Goal: Communication & Community: Answer question/provide support

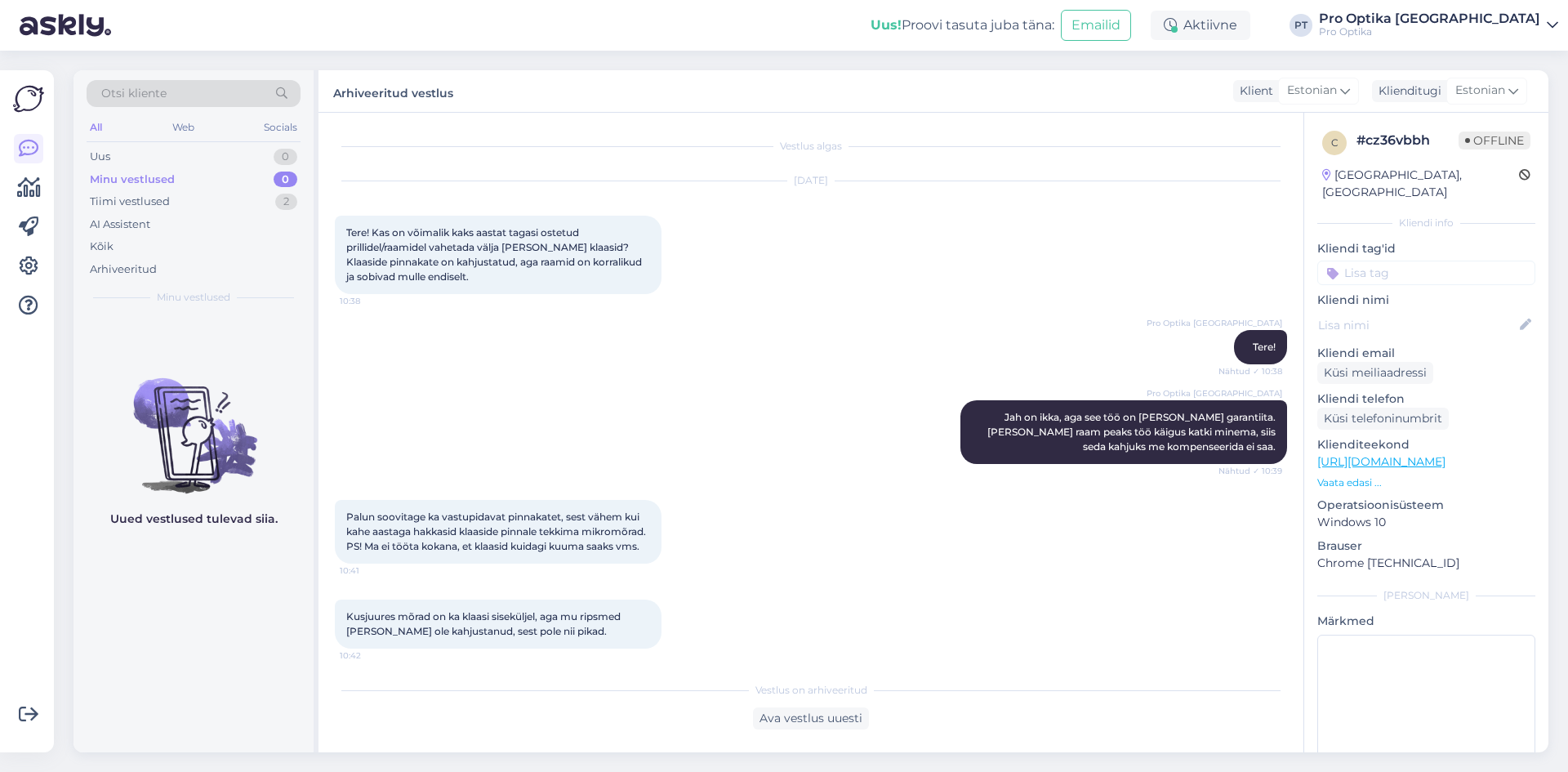
scroll to position [706, 0]
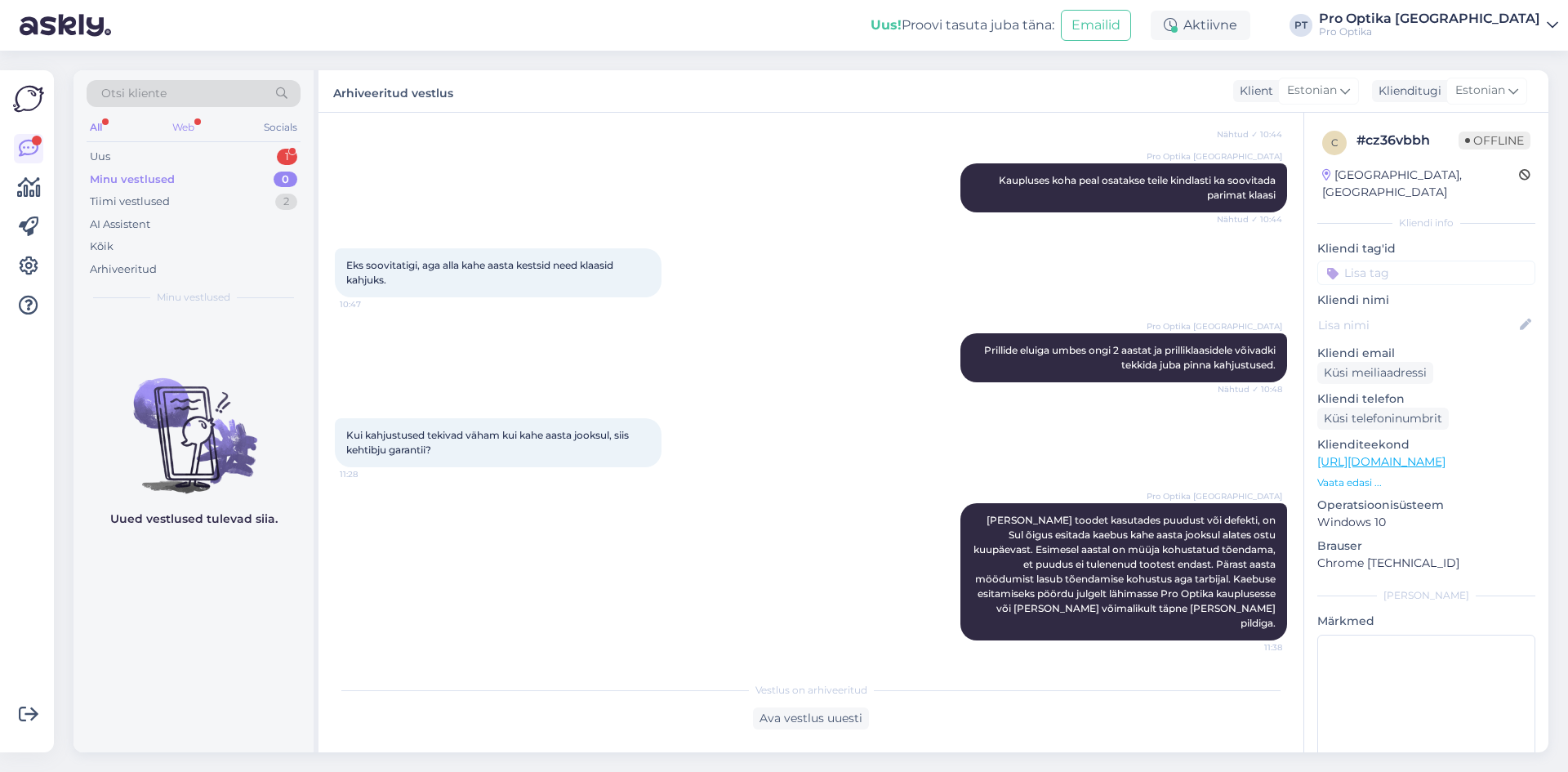
click at [172, 126] on div "Web" at bounding box center [183, 127] width 28 height 21
click at [192, 168] on div "Minu vestlused 0" at bounding box center [193, 180] width 214 height 23
click at [170, 150] on div "Uus 1" at bounding box center [193, 156] width 214 height 23
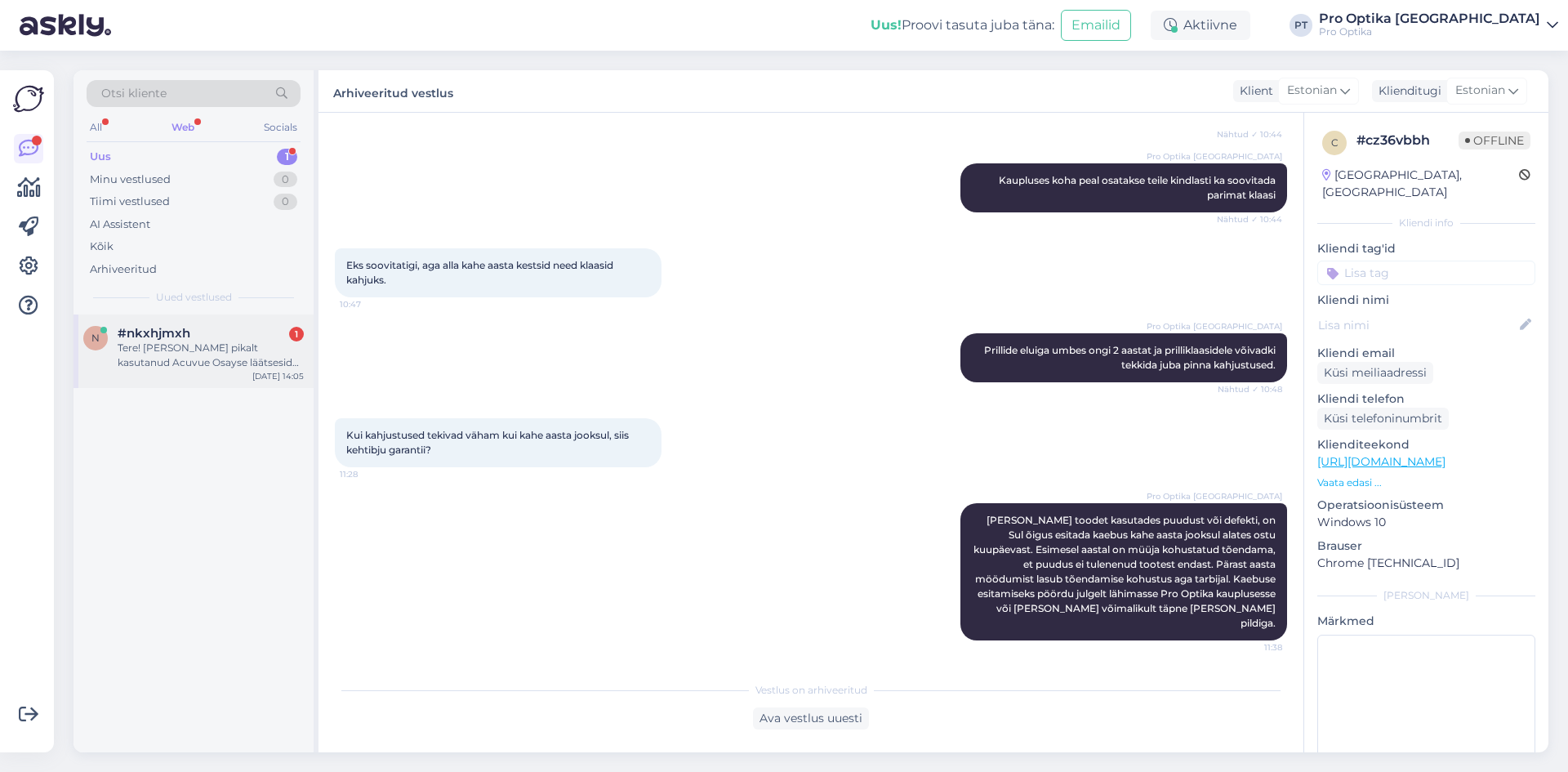
click at [192, 374] on div "n #nkxhjmxh 1 Tere! [PERSON_NAME] pikalt kasutanud Acuvue Osayse läätsesid [PER…" at bounding box center [193, 351] width 240 height 74
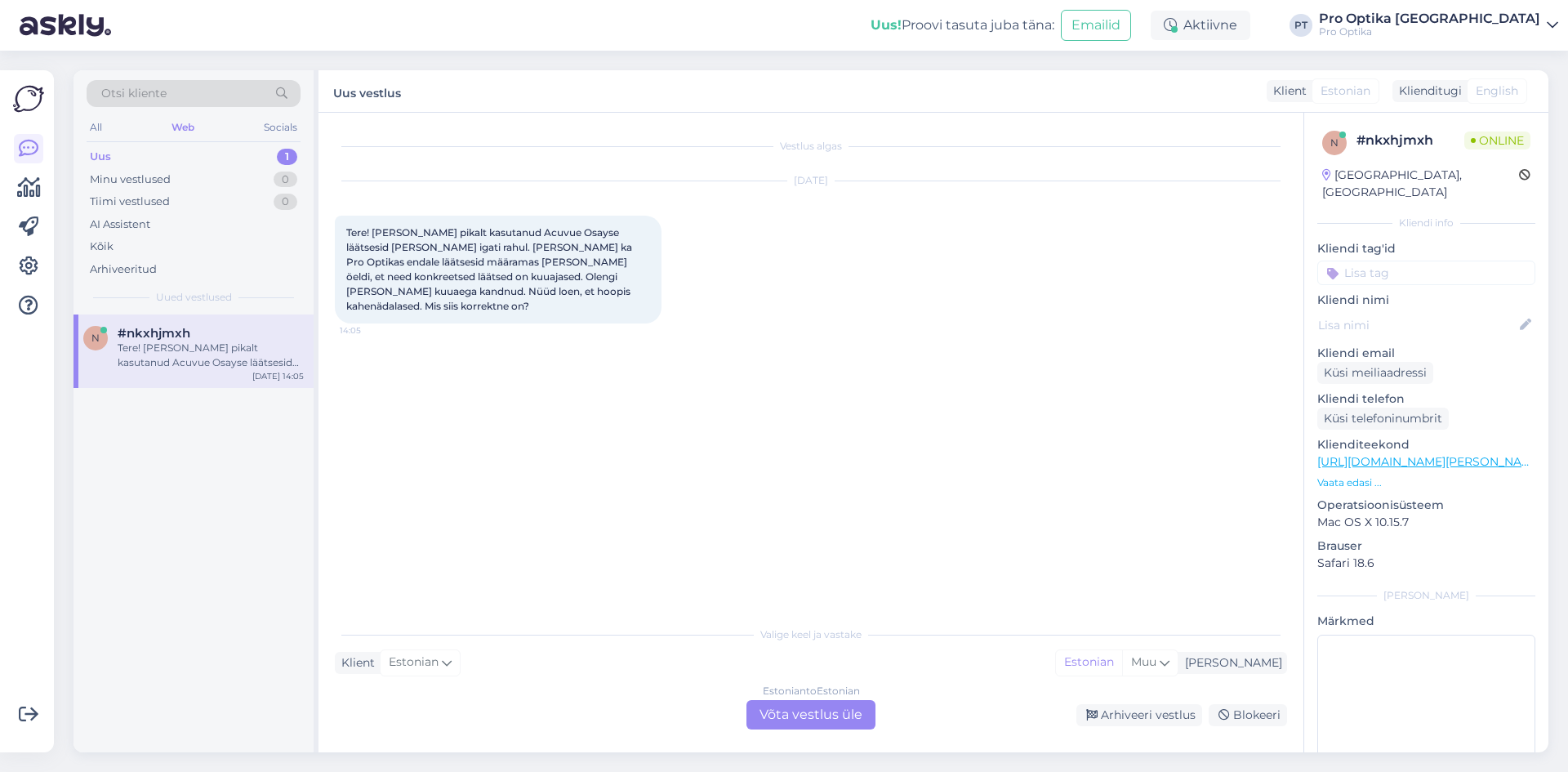
scroll to position [0, 0]
click at [775, 724] on div "Estonian to Estonian Võta vestlus üle" at bounding box center [811, 715] width 129 height 29
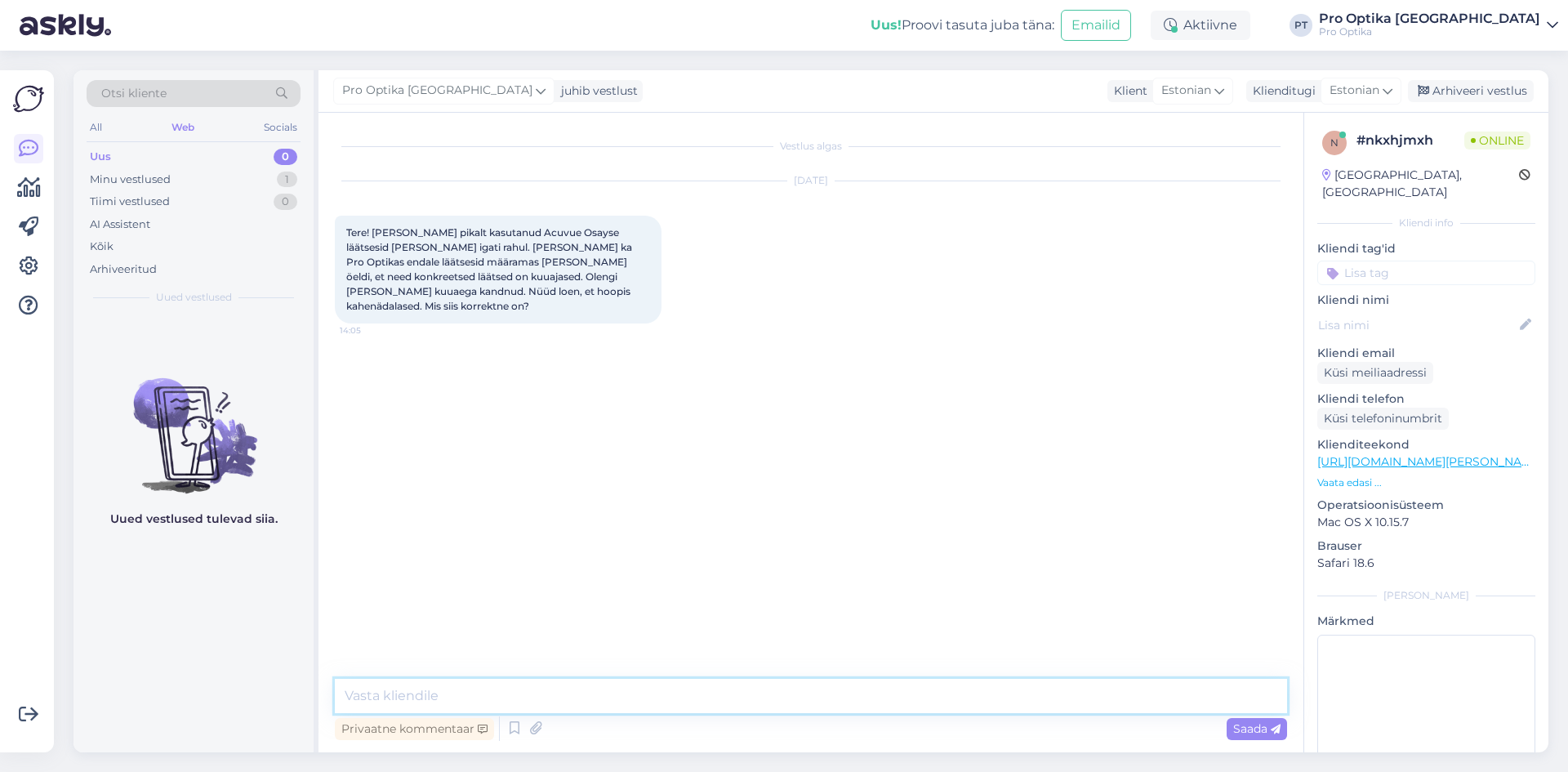
click at [493, 687] on textarea at bounding box center [811, 696] width 952 height 34
type textarea "Tere!"
click at [394, 696] on textarea at bounding box center [811, 696] width 952 height 34
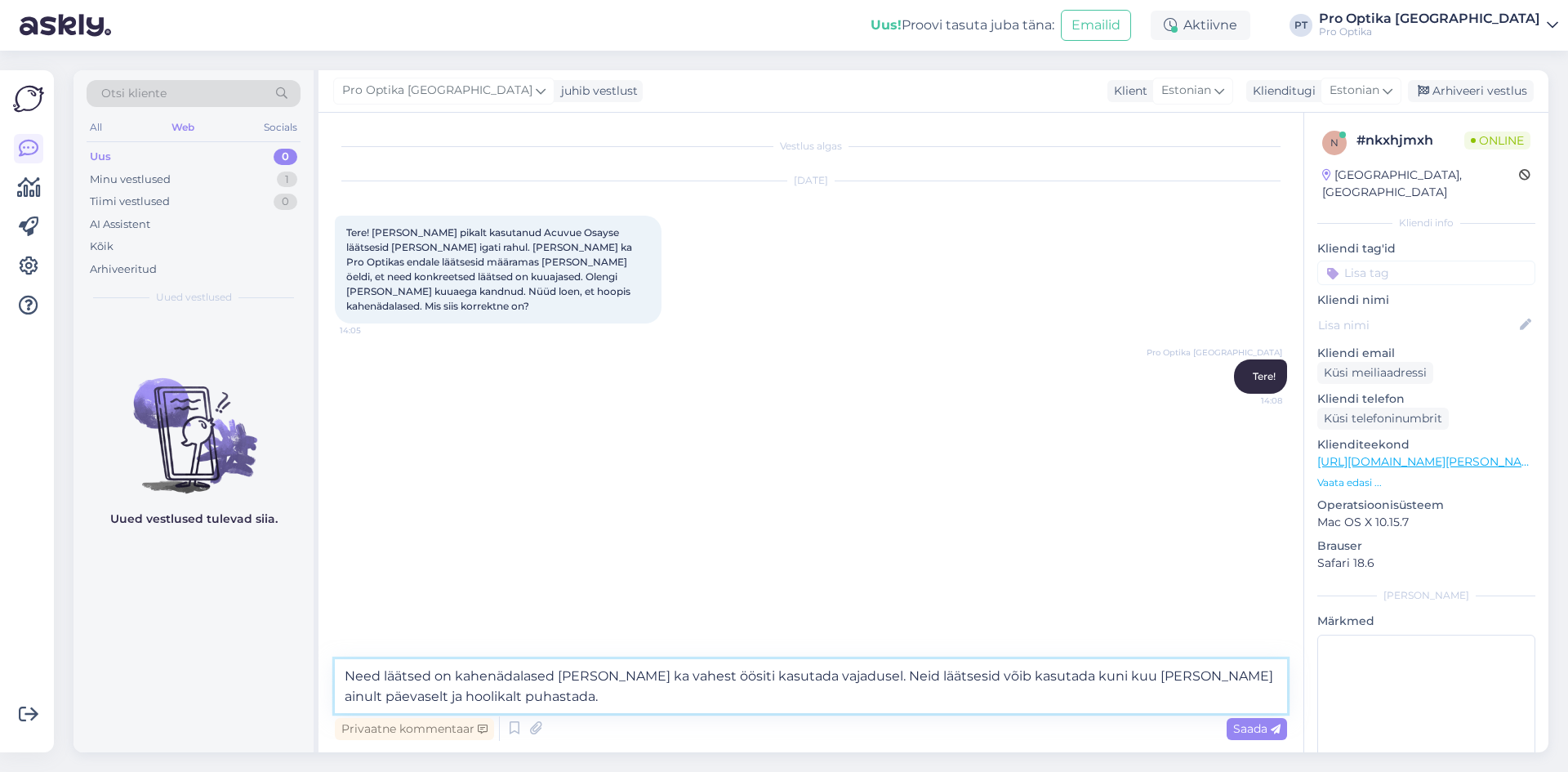
drag, startPoint x: 843, startPoint y: 677, endPoint x: 339, endPoint y: 643, distance: 505.1
click at [339, 643] on div "Vestlus algas [DATE] Tere! [PERSON_NAME] pikalt kasutanud Acuvue Osayse läätses…" at bounding box center [811, 433] width 985 height 639
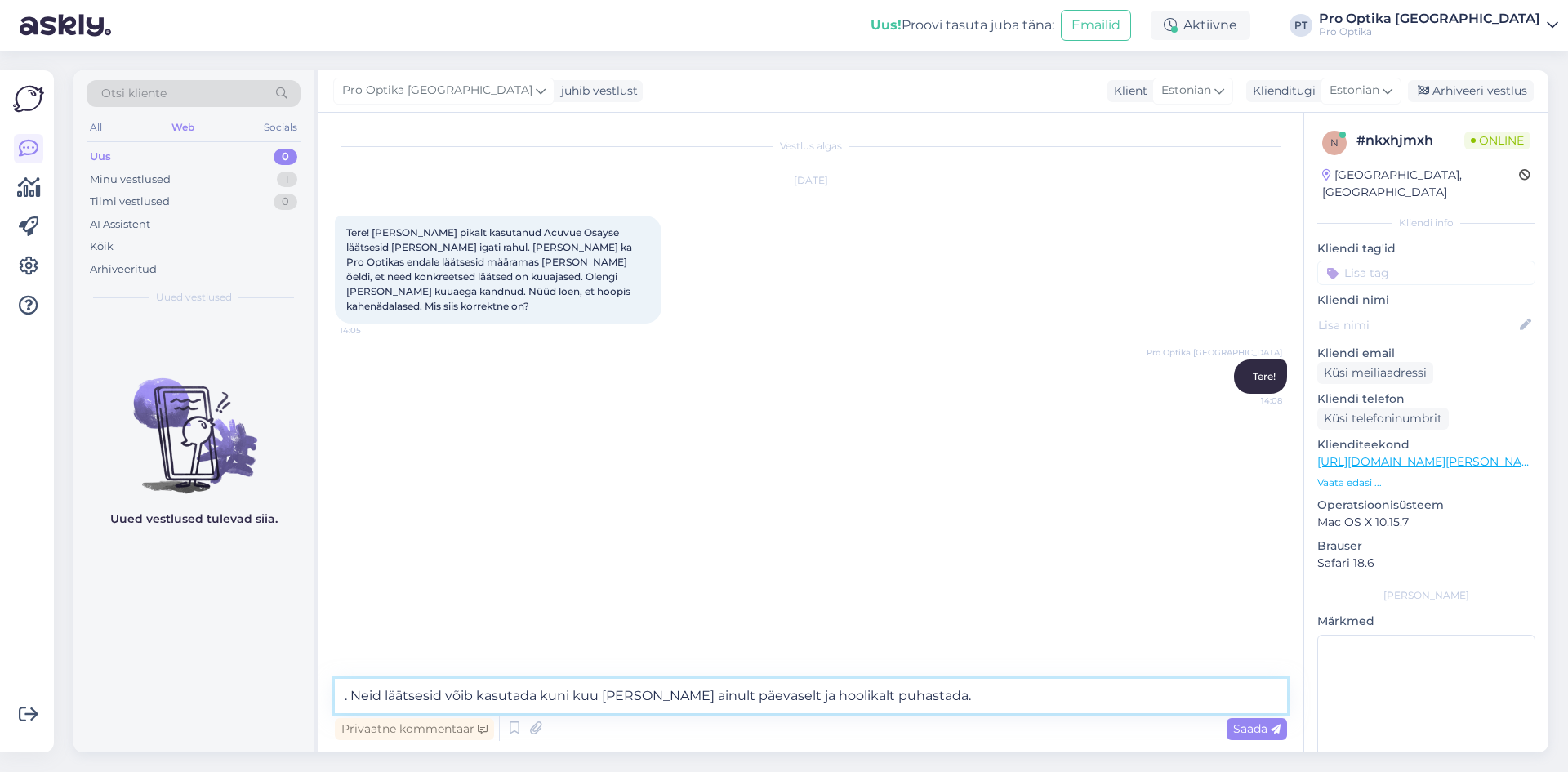
click at [769, 697] on textarea ". Neid läätsesid võib kasutada kuni kuu [PERSON_NAME] ainult päevaselt ja hooli…" at bounding box center [811, 696] width 952 height 34
click at [351, 703] on textarea ". Neid läätsesid võib kasutada kuni kuu [PERSON_NAME] ainult päeval ja hoolikal…" at bounding box center [811, 696] width 952 height 34
click at [1036, 704] on textarea "Neid läätsesid võib kasutada kuni kuu [PERSON_NAME] ainult päeval ja hoolikalt …" at bounding box center [811, 696] width 952 height 34
click at [747, 698] on textarea "Neid läätsesid võib kasutada kuni kuu [PERSON_NAME] ainult päeval ja hoolikalt …" at bounding box center [811, 696] width 952 height 34
click at [1080, 695] on textarea "Neid läätsesid võib kasutada kuni kuu [PERSON_NAME] ainult päeval( ööseks silma…" at bounding box center [811, 696] width 952 height 34
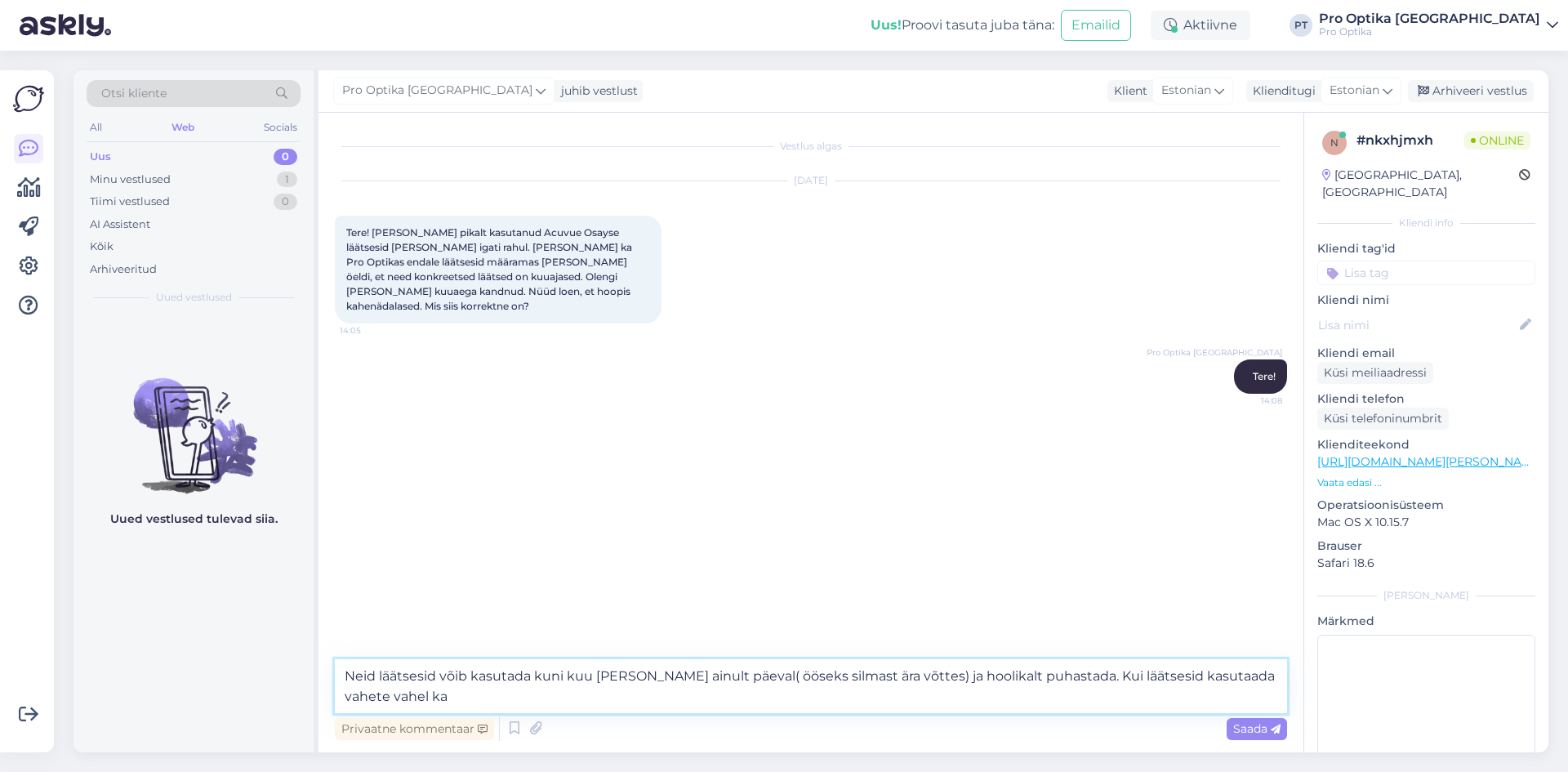
click at [1201, 675] on textarea "Neid läätsesid võib kasutada kuni kuu [PERSON_NAME] ainult päeval( ööseks silma…" at bounding box center [811, 686] width 952 height 54
click at [413, 693] on textarea "Neid läätsesid võib kasutada kuni kuu [PERSON_NAME] ainult päeval( ööseks silma…" at bounding box center [811, 686] width 952 height 54
type textarea "Neid läätsesid võib kasutada kuni kuu [PERSON_NAME] ainult päeval( ööseks silma…"
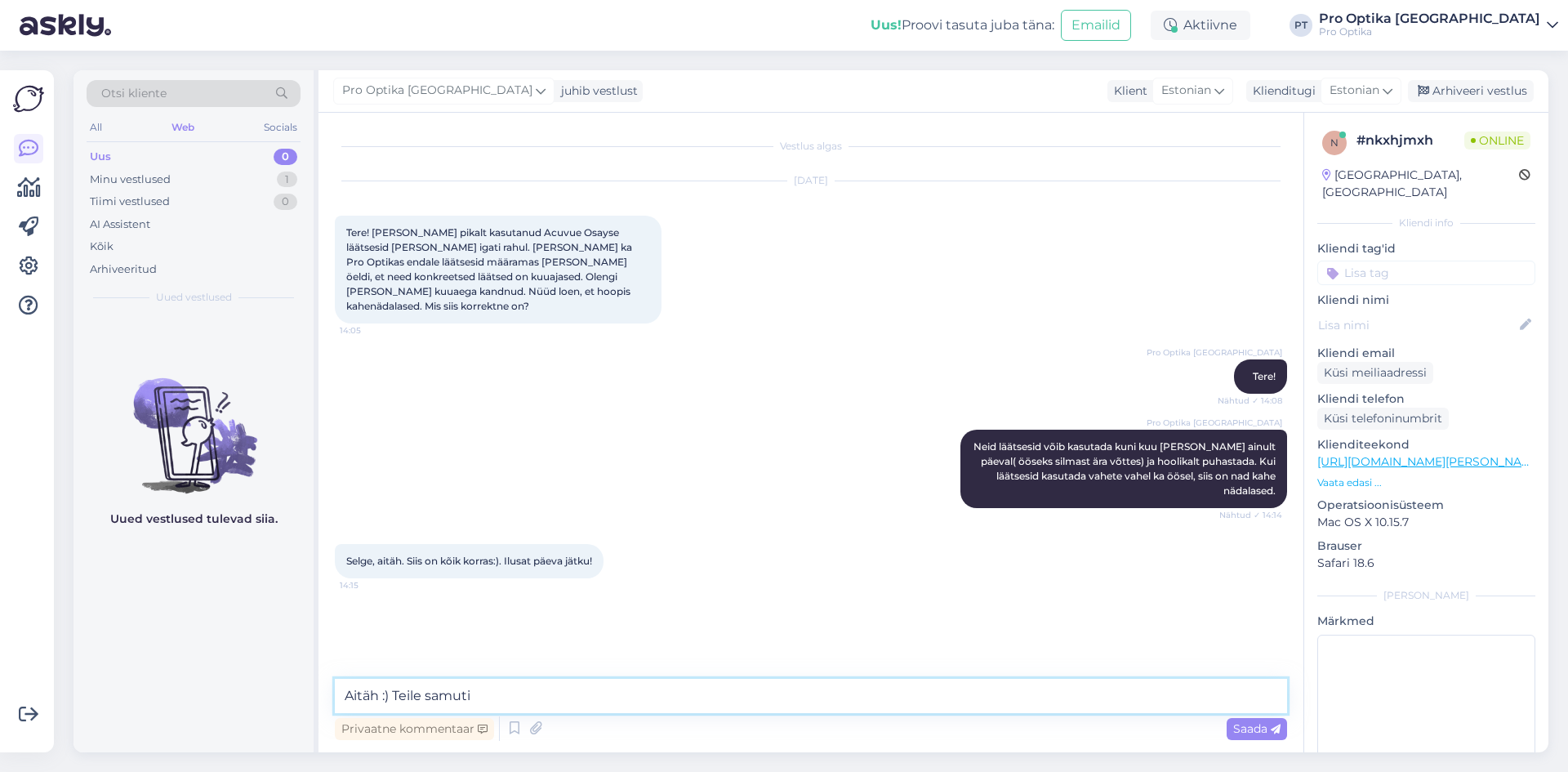
type textarea "Aitäh :) Teile samuti."
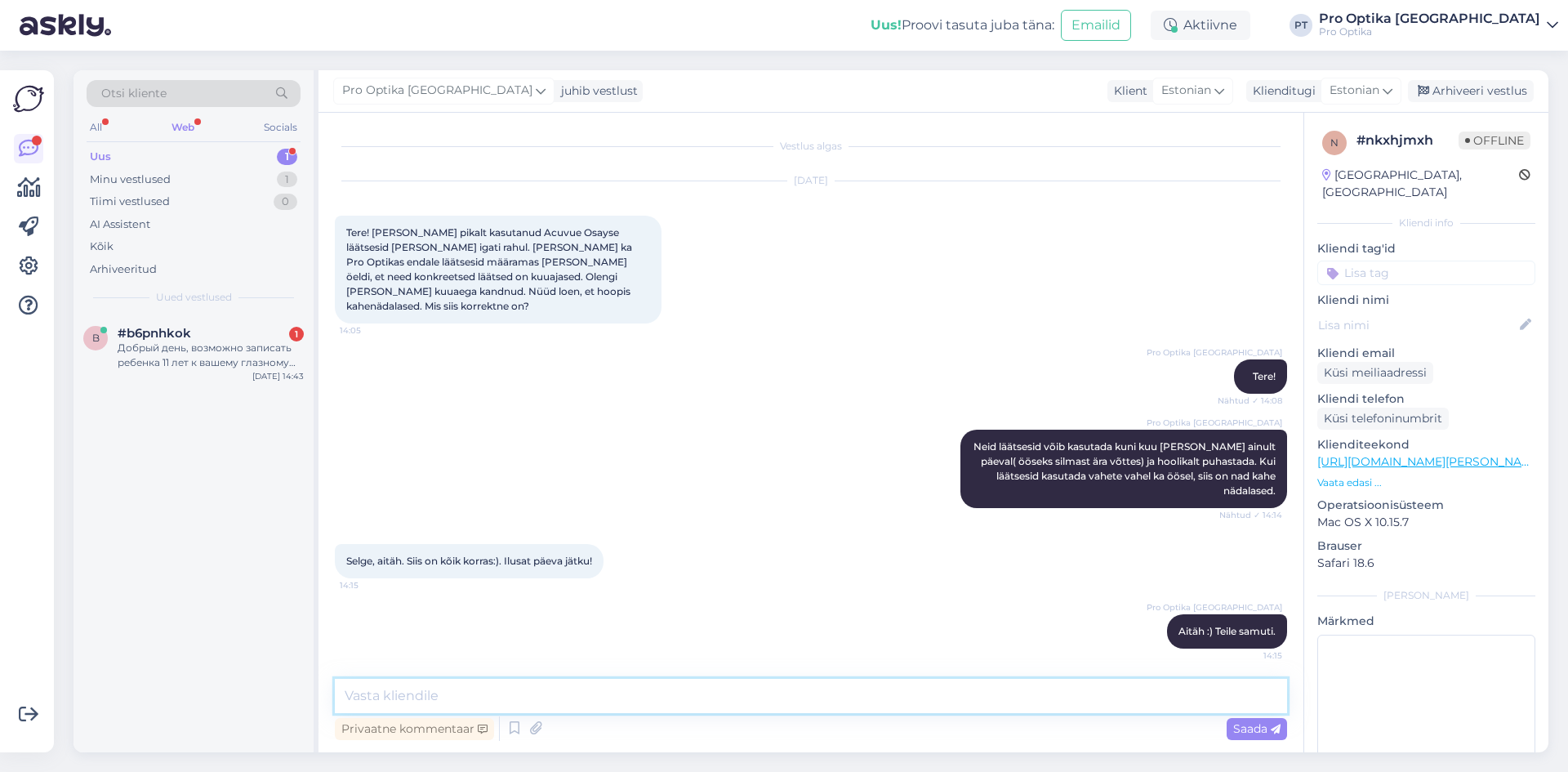
click at [777, 703] on textarea at bounding box center [811, 696] width 952 height 34
click at [169, 343] on div "Добрый день, возможно записать ребенка 11 лет к вашему глазному врачу в [GEOGRA…" at bounding box center [211, 355] width 186 height 29
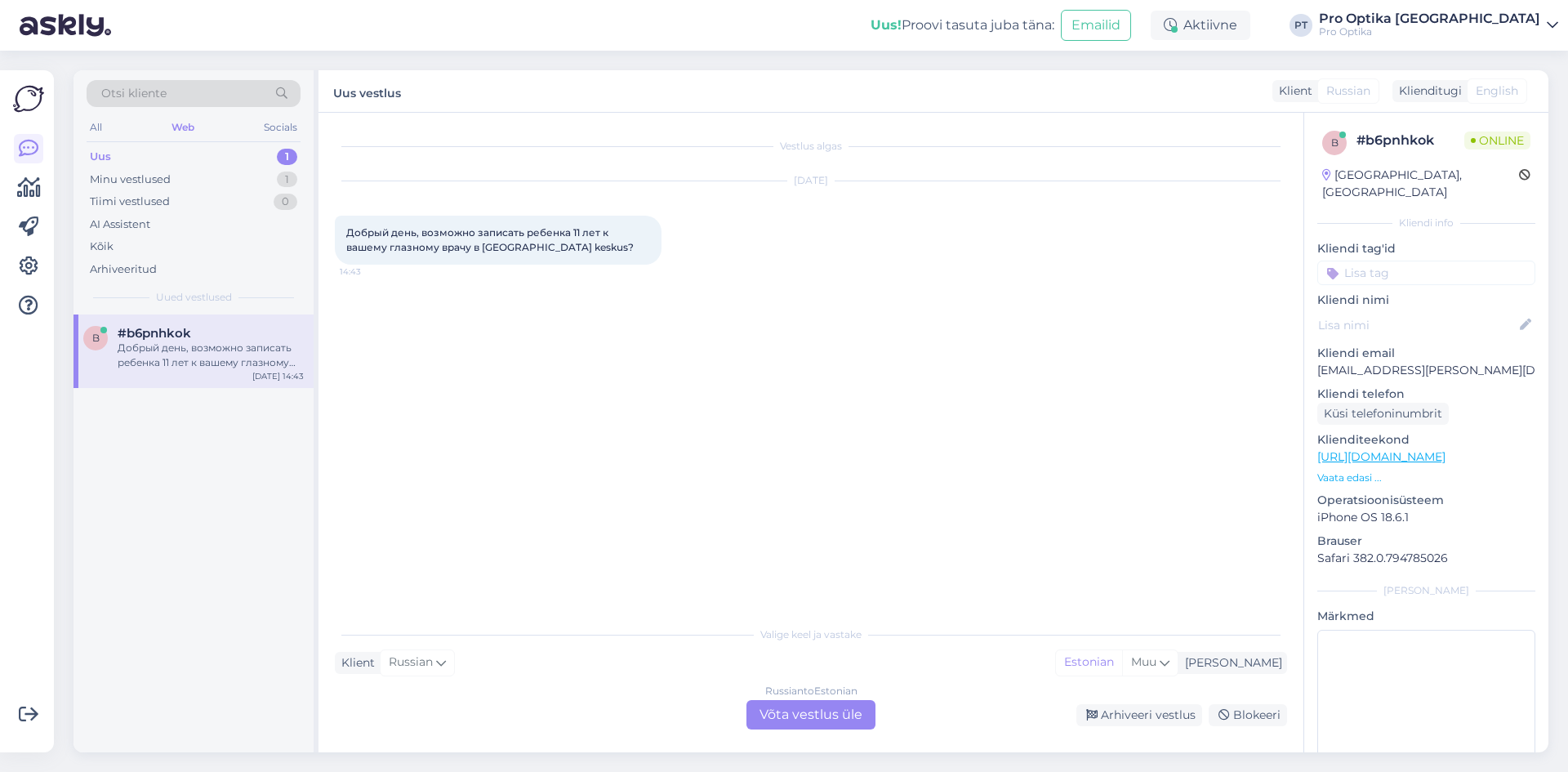
click at [498, 297] on div "Vestlus algas [DATE] Добрый день, возможно записать ребенка 11 лет к вашему гла…" at bounding box center [818, 366] width 967 height 474
click at [844, 711] on div "Russian to Estonian Võta vestlus üle" at bounding box center [811, 715] width 129 height 29
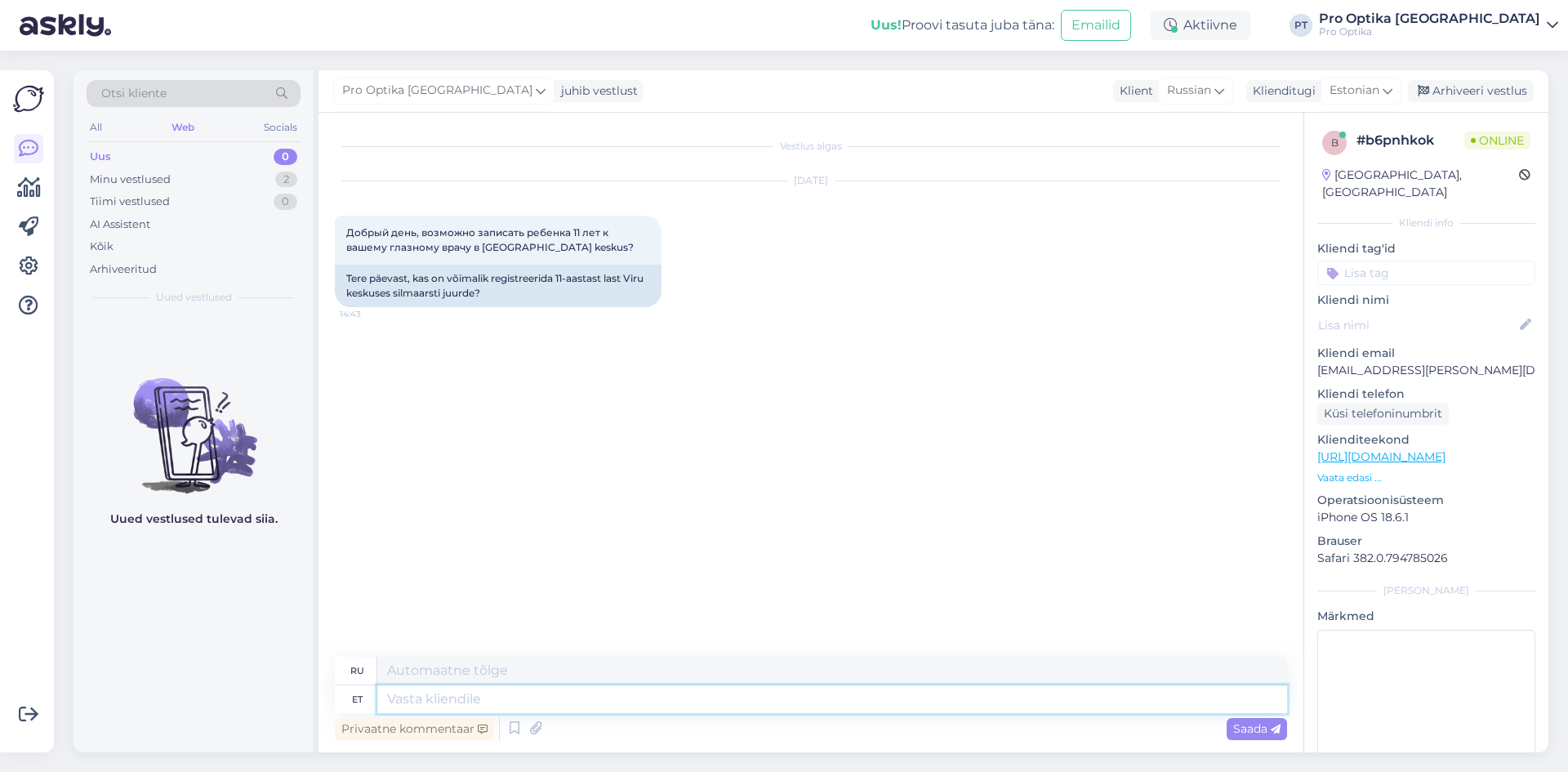
click at [436, 704] on textarea at bounding box center [832, 699] width 910 height 27
type textarea "Tere!"
type textarea "Привет!"
type textarea "Kahjuks"
type textarea "К сожалению"
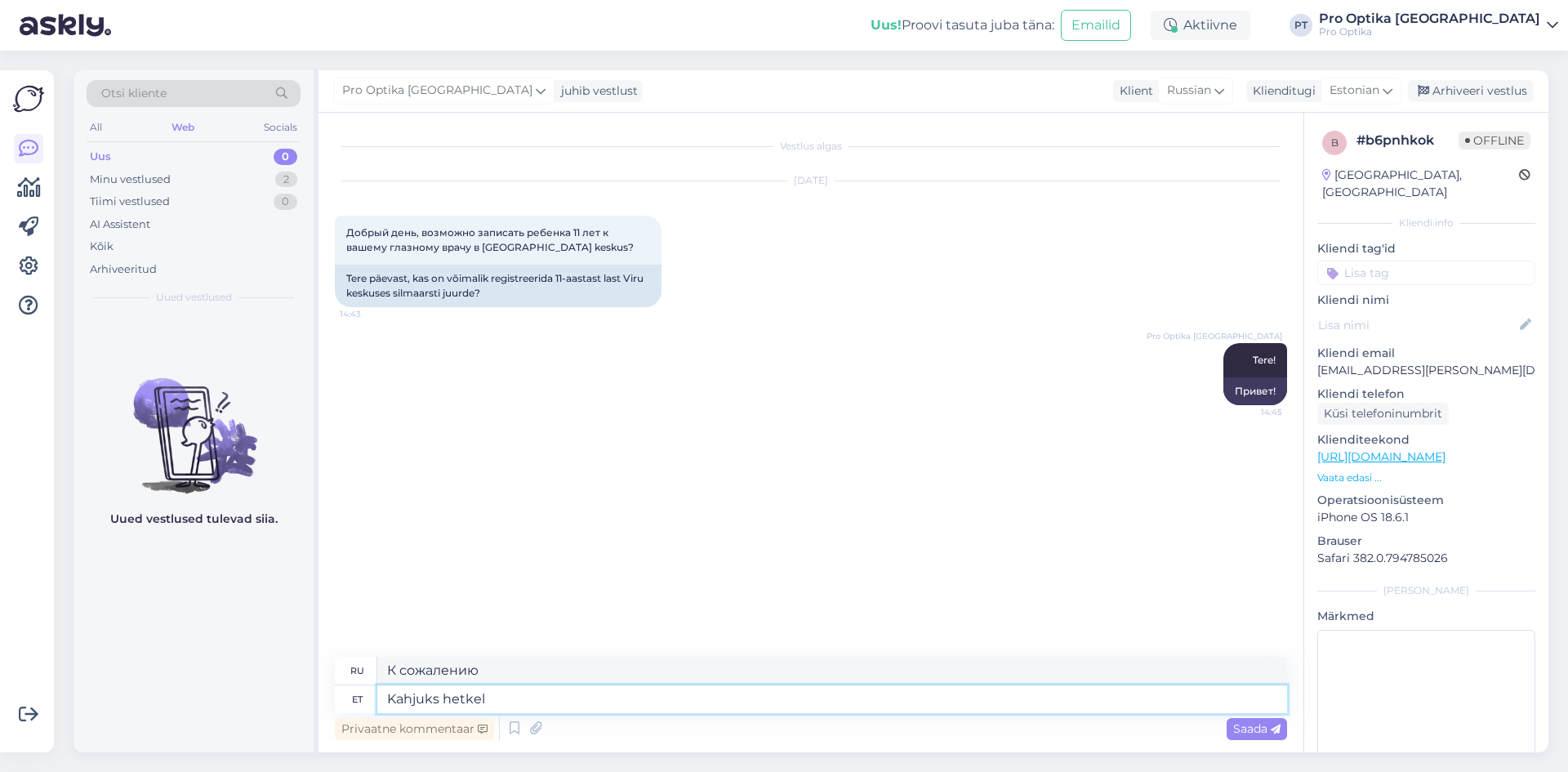
type textarea "Kahjuks hetkel"
type textarea "К сожалению, на данный момент"
type textarea "Kahjuks hetkel ei o"
type textarea "К сожалению, на данный момент нет."
type textarea "Kahjuks hetkel ei ole m"
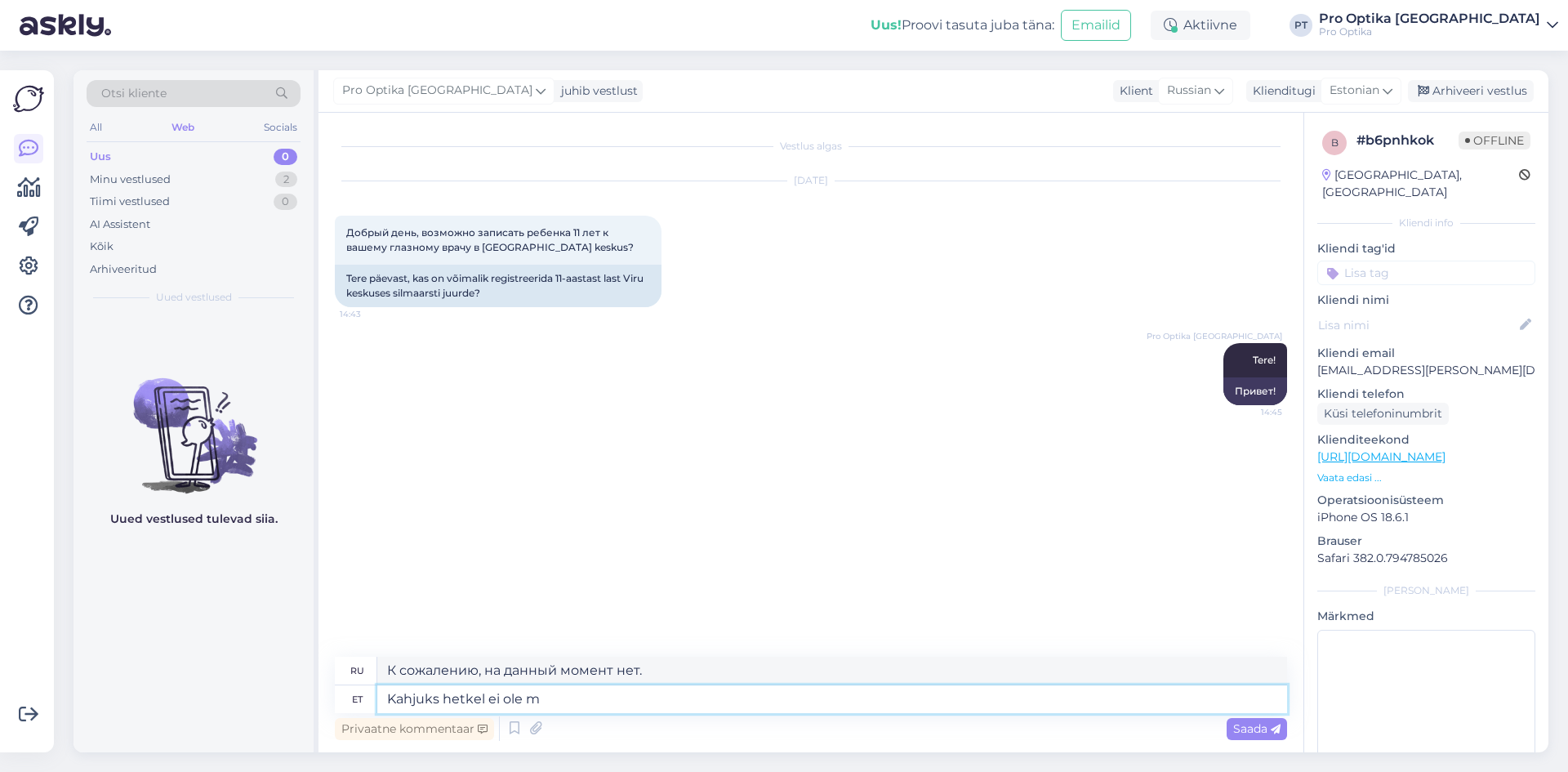
type textarea "К сожалению, на данный момент такого нет."
type textarea "Kahjuks hetkel ei [PERSON_NAME] s"
type textarea "К сожалению, в настоящее время у нас нет"
type textarea "Kahjuks hetkel ei ol"
type textarea "К сожалению, на данный момент у нас ничего нет."
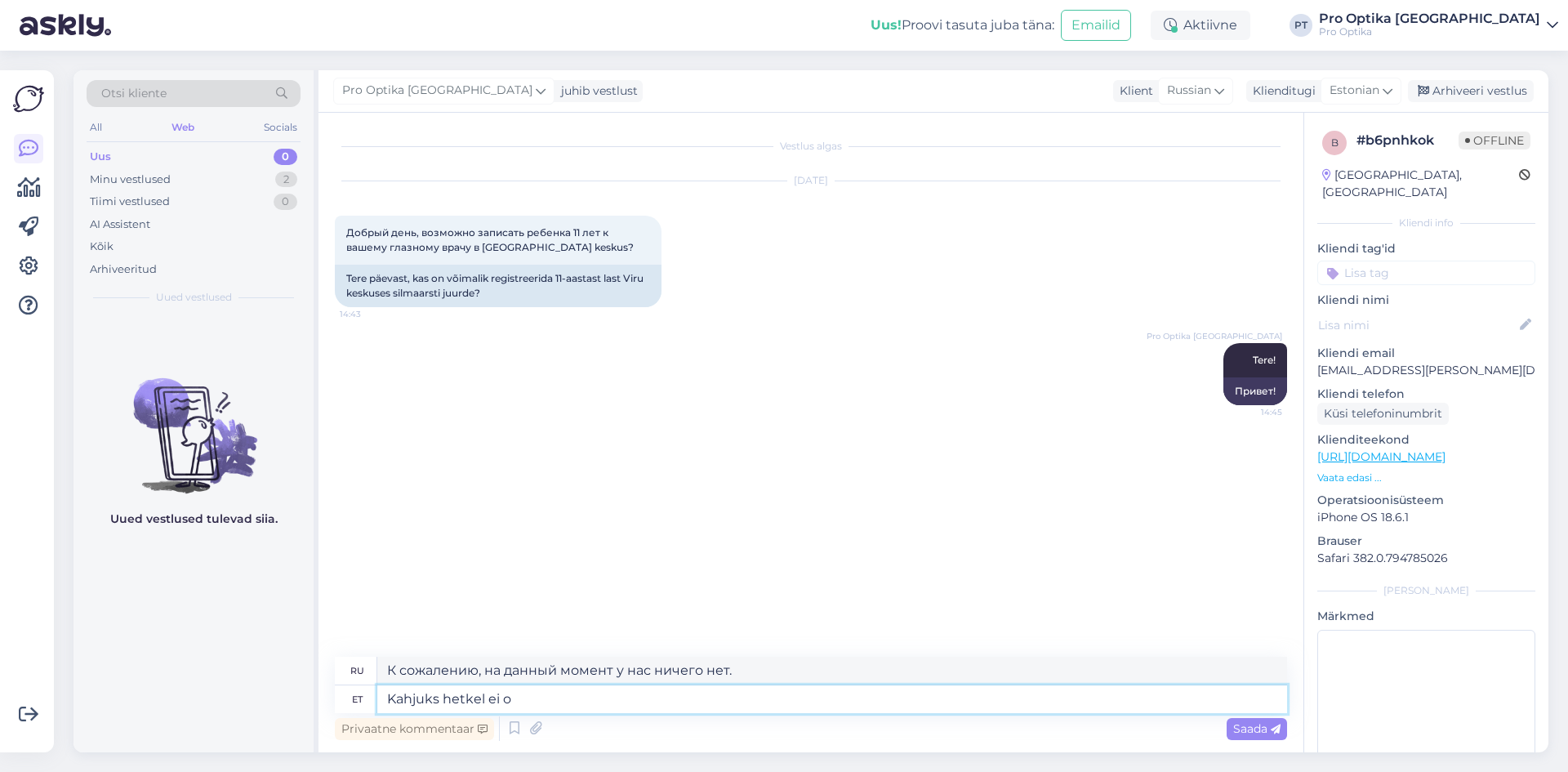
type textarea "Kahjuks hetkel ei"
type textarea "К сожалению, на данный момент нет."
type textarea "Kahjuks hetkel ei saa me"
type textarea "К сожалению, в данный момент я не могу этого сделать."
type textarea "Kahjuks hetkel ei saa me"
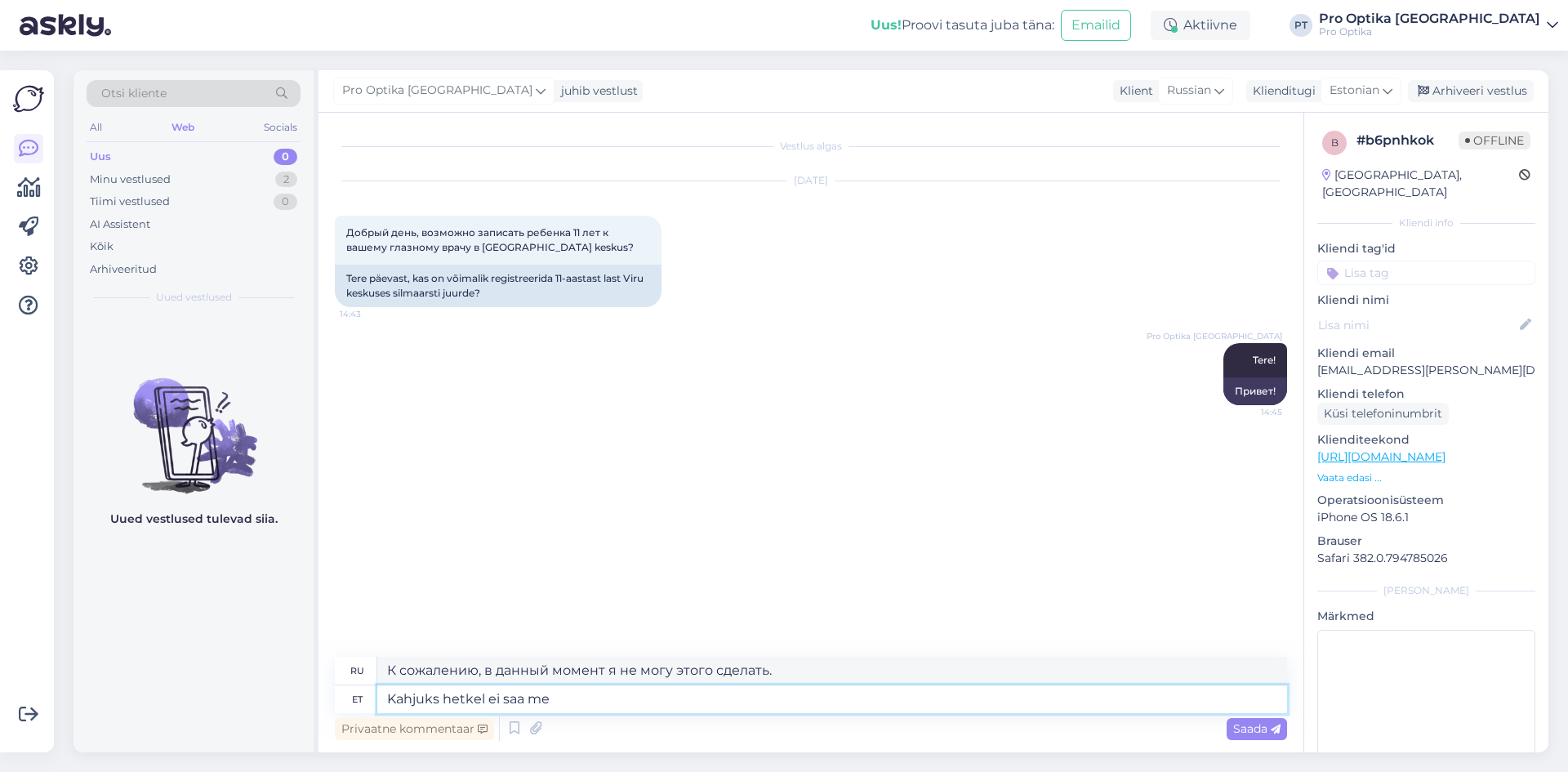
type textarea "К сожалению, на данный момент мы не можем этого сделать."
type textarea "Kahjuks hetkel ei saa me pakkuda"
type textarea "К сожалению, в настоящее время мы не можем предложить"
type textarea "Kahjuks hetkel ei saa me pakkuda vastuvõttu"
type textarea "К сожалению, в настоящее время мы не можем организовать прием."
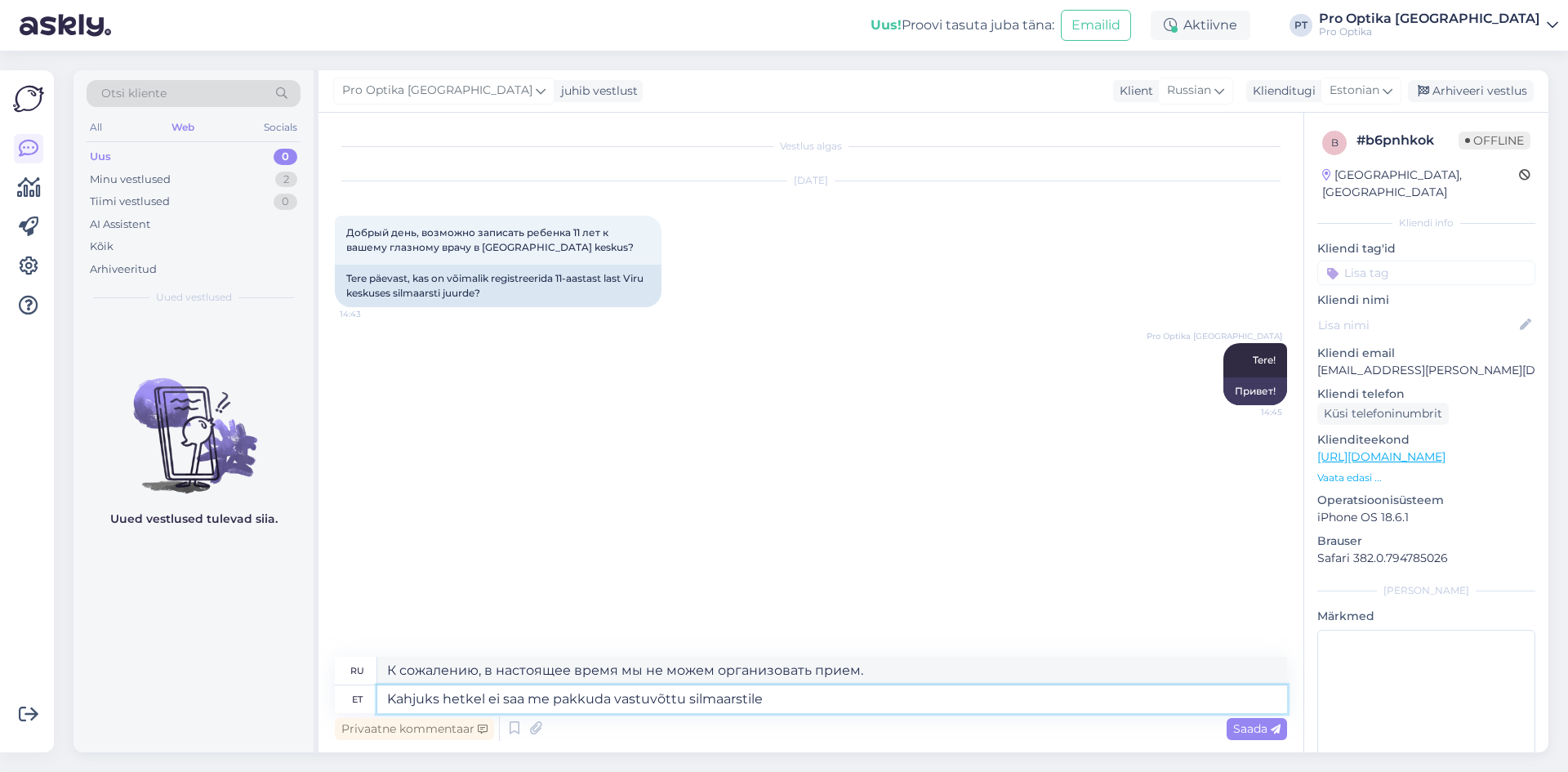
type textarea "Kahjuks hetkel ei saa me pakkuda vastuvõttu silmaarstile."
type textarea "К сожалению, в настоящее время мы не можем предложить вам прием у офтальмолога."
type textarea "Kahjuks hetkel ei saa me pakkuda vastuvõttu silmaarstile. Saame"
type textarea "К сожалению, в настоящее время мы не можем предложить вам приём у офтальмолога.…"
type textarea "Kahjuks hetkel ei saa me pakkuda vastuvõttu silmaarstile. Saame pakkuda"
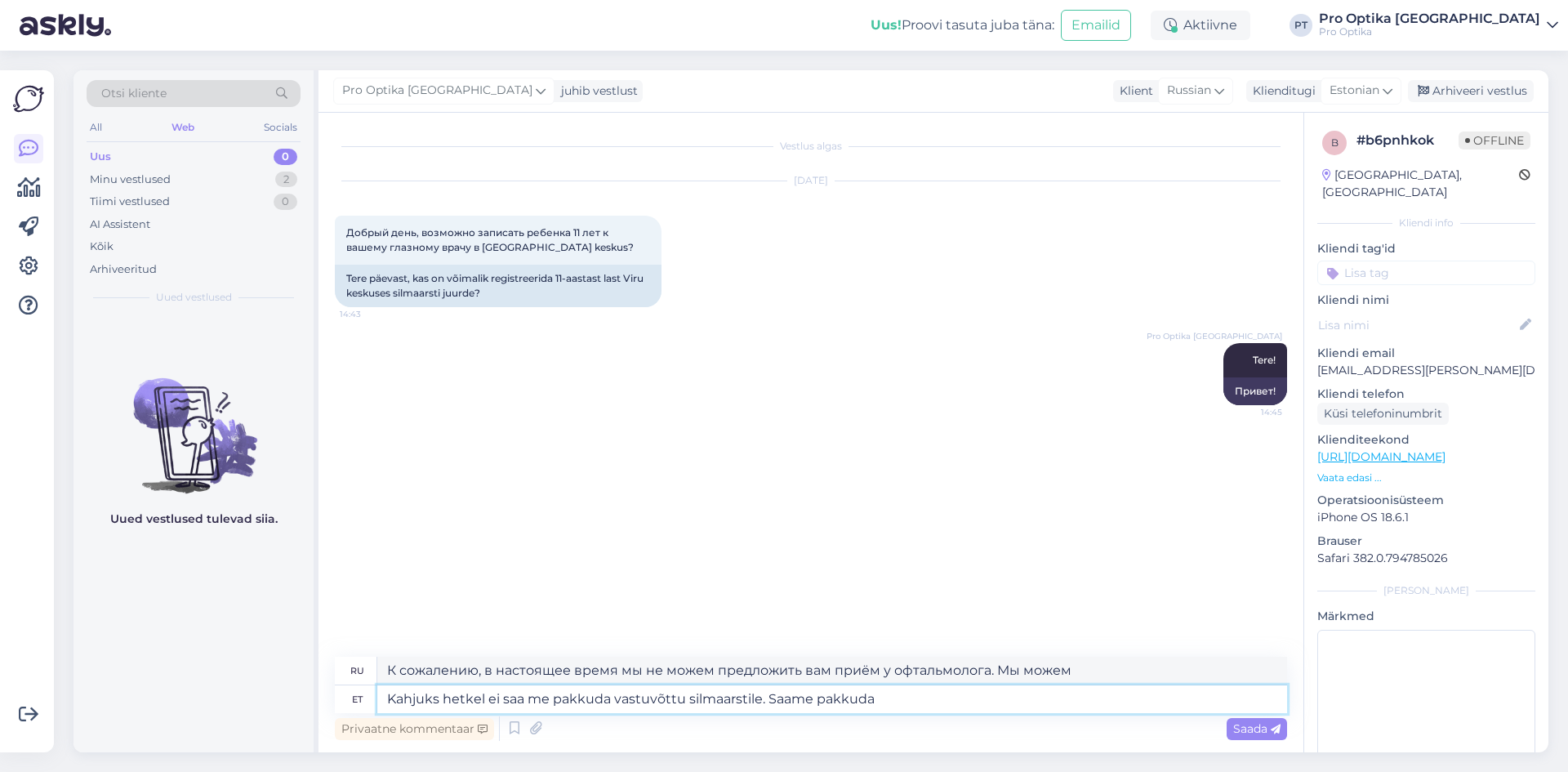
type textarea "К сожалению, в настоящее время мы не можем предложить вам приём у офтальмолога.…"
type textarea "Kahjuks hetkel ei saa me pakkuda vastuvõttu silmaarstile. Saame pakkuda opt"
type textarea "К сожалению, в настоящее время мы не можем предложить вам приём у офтальмолога.…"
type textarea "Kahjuks hetkel ei saa me pakkuda vastuvõttu silmaarstile. Saame pakkuda optomer…"
type textarea "К сожалению, в настоящее время мы не можем предложить вам приём у офтальмолога.…"
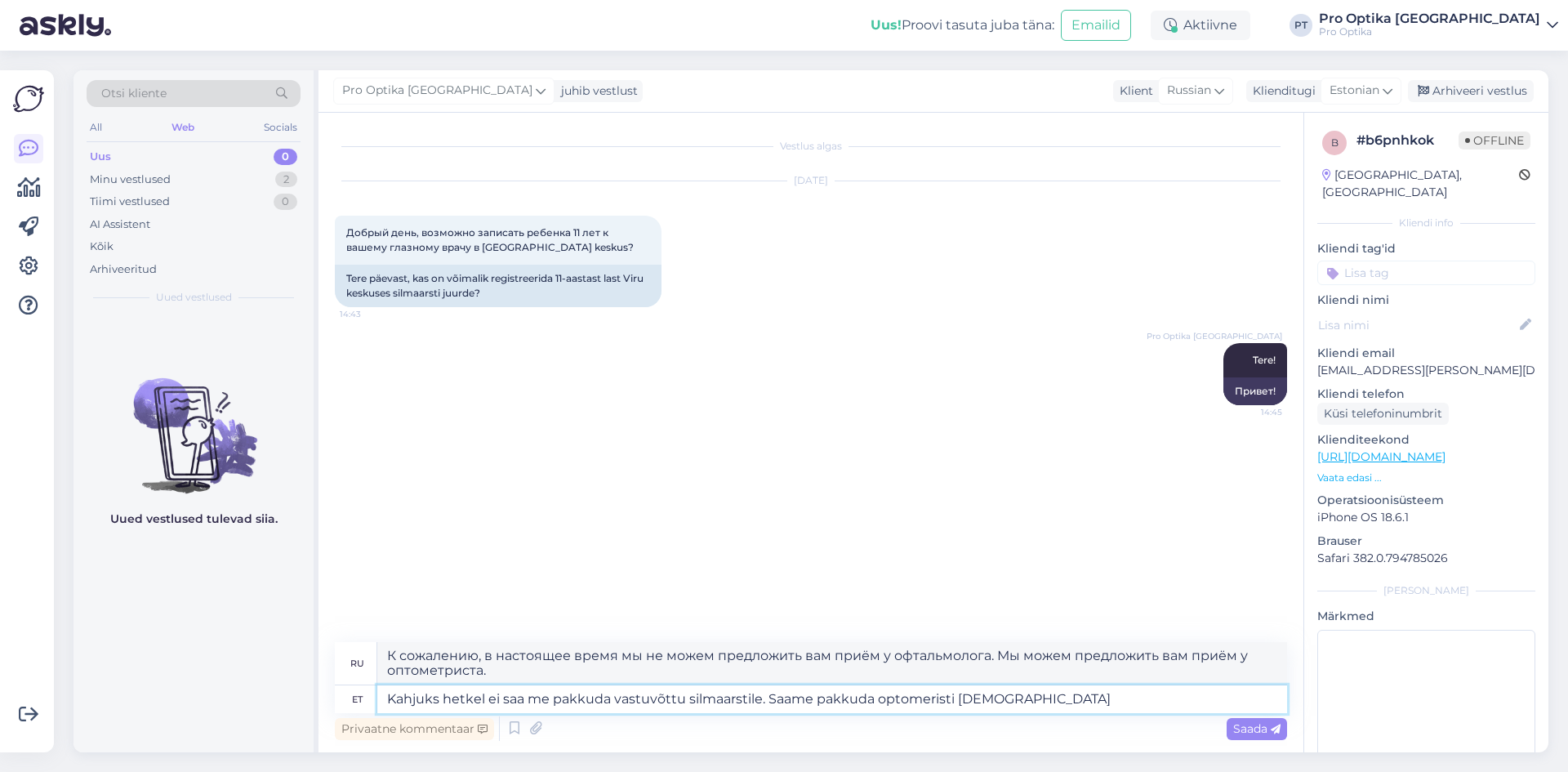
type textarea "Kahjuks hetkel ei saa me pakkuda vastuvõttu silmaarstile. Saame pakkuda optomer…"
type textarea "К сожалению, в настоящее время мы не можем предложить вам приём у офтальмолога.…"
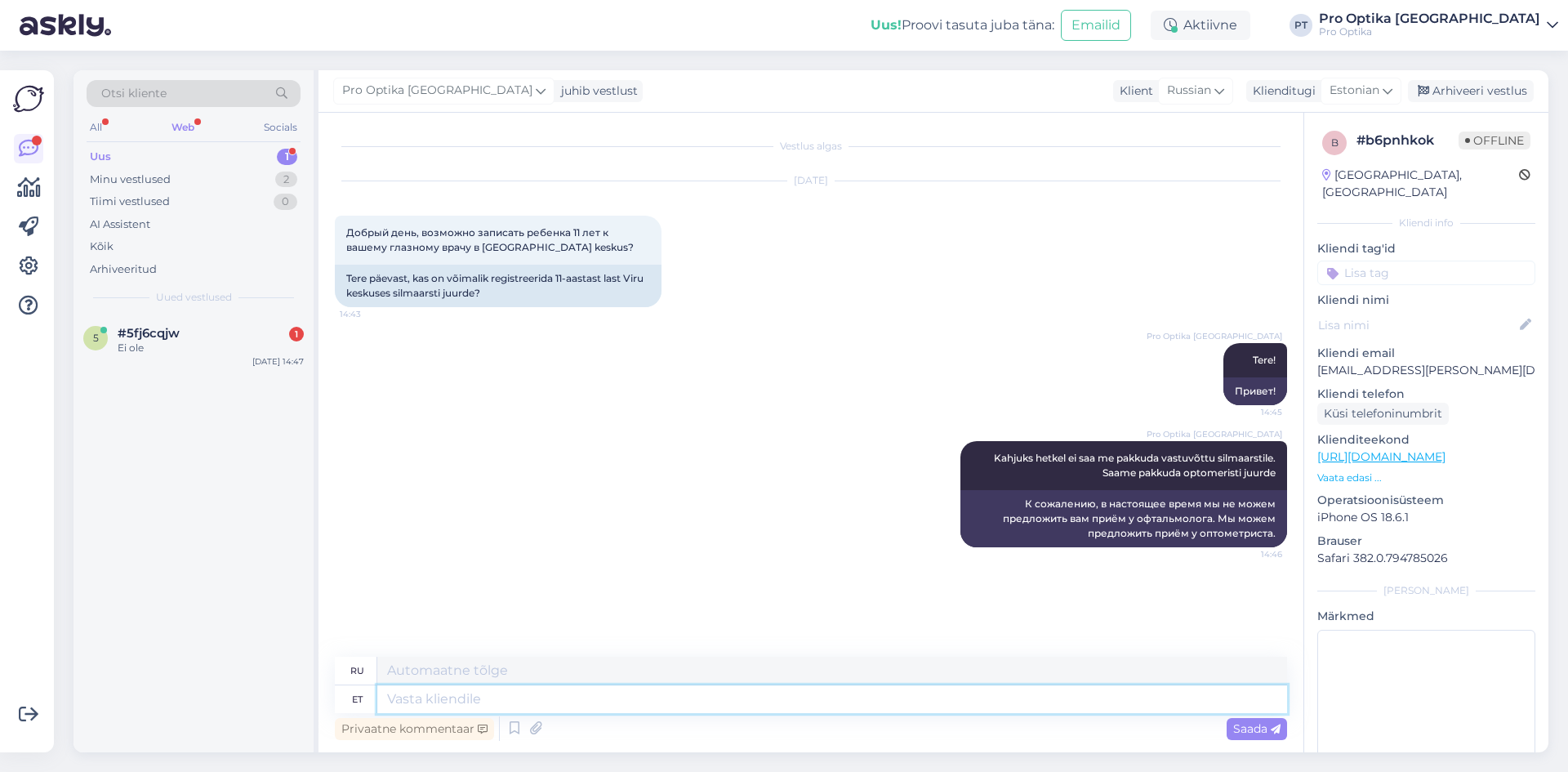
click at [829, 699] on textarea at bounding box center [832, 699] width 910 height 27
click at [156, 354] on div "Ei ole" at bounding box center [211, 347] width 186 height 15
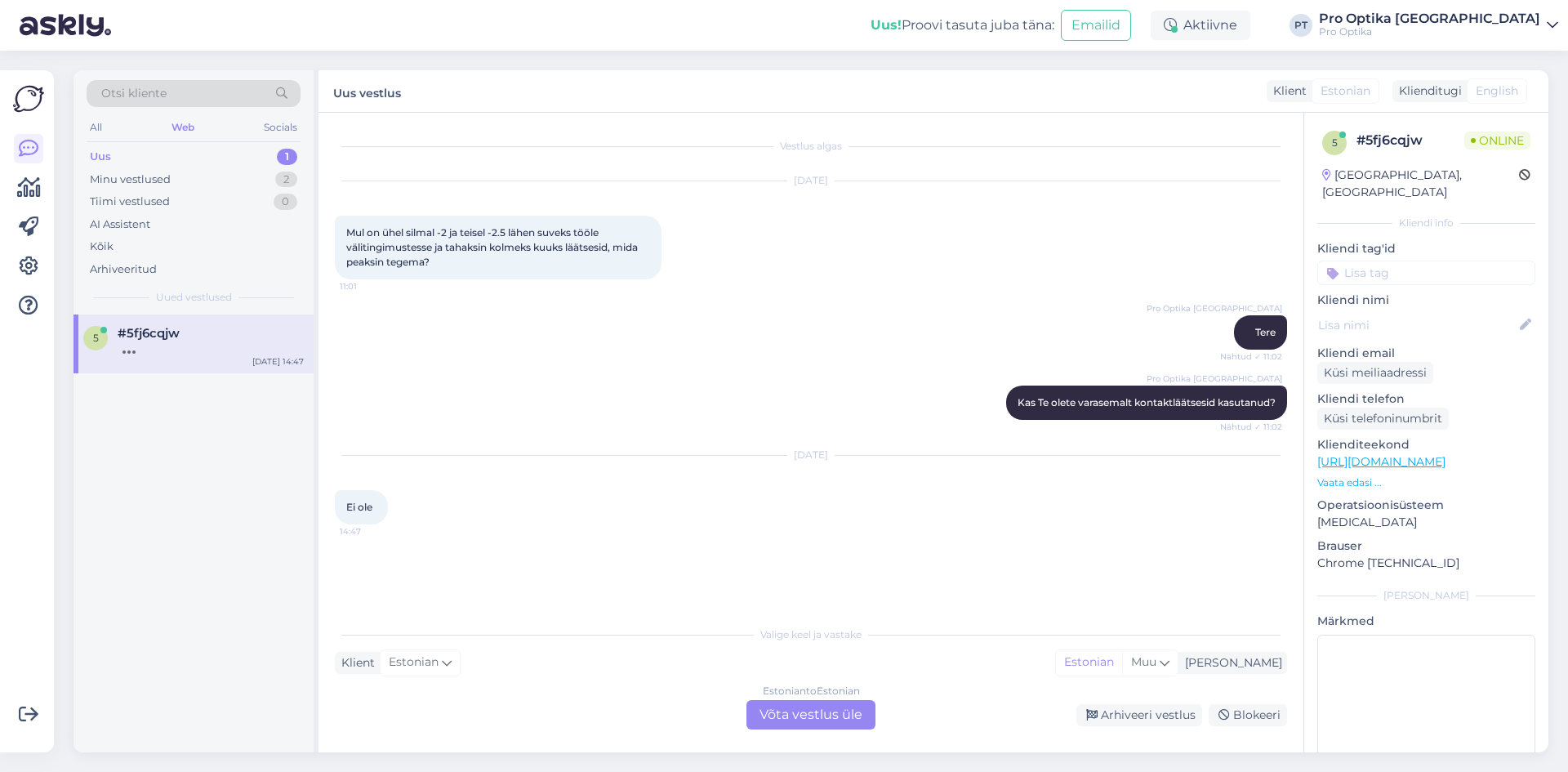
click at [801, 709] on div "Estonian to Estonian Võta vestlus üle" at bounding box center [811, 715] width 129 height 29
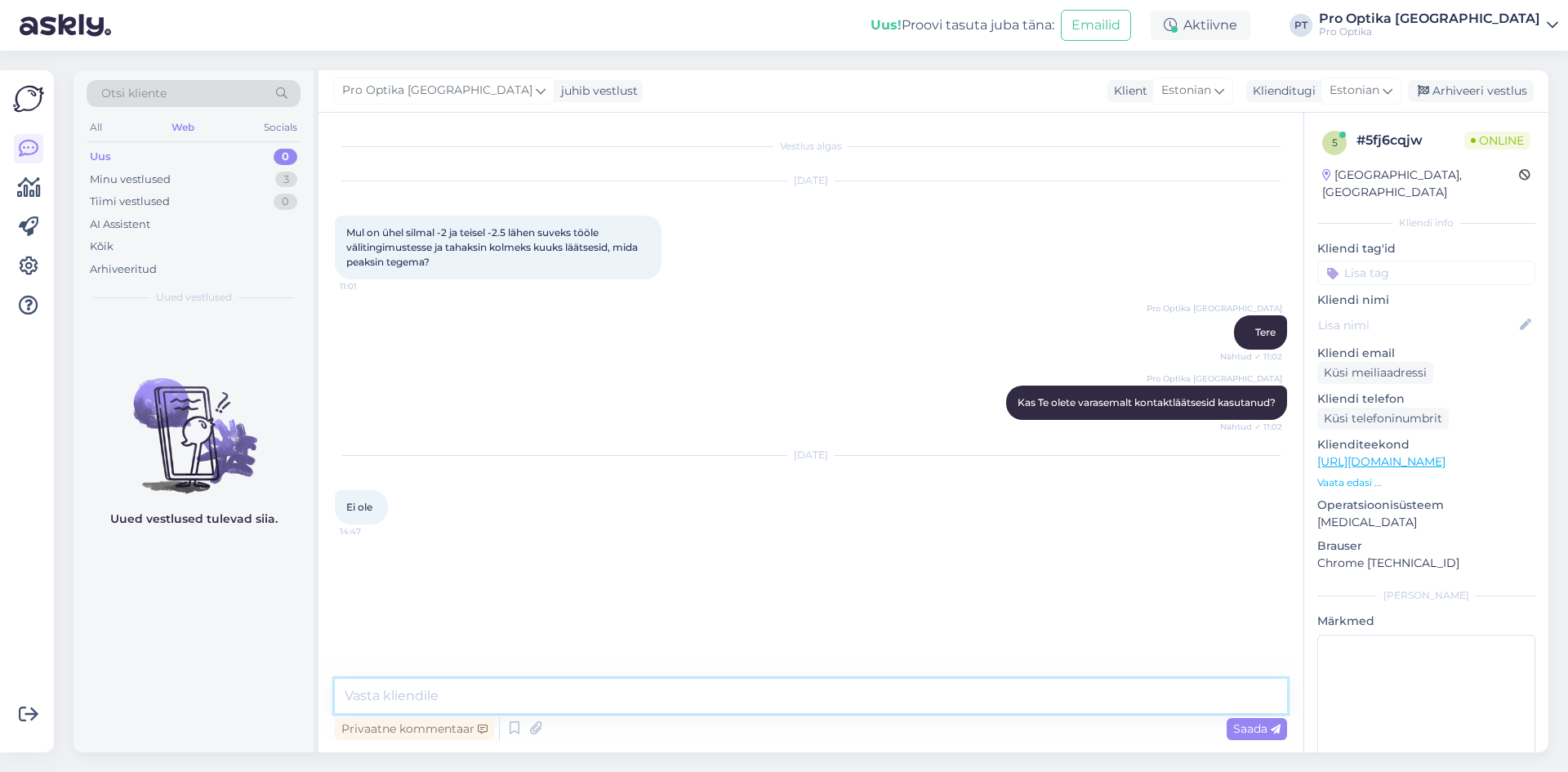
click at [377, 698] on textarea at bounding box center [811, 696] width 952 height 34
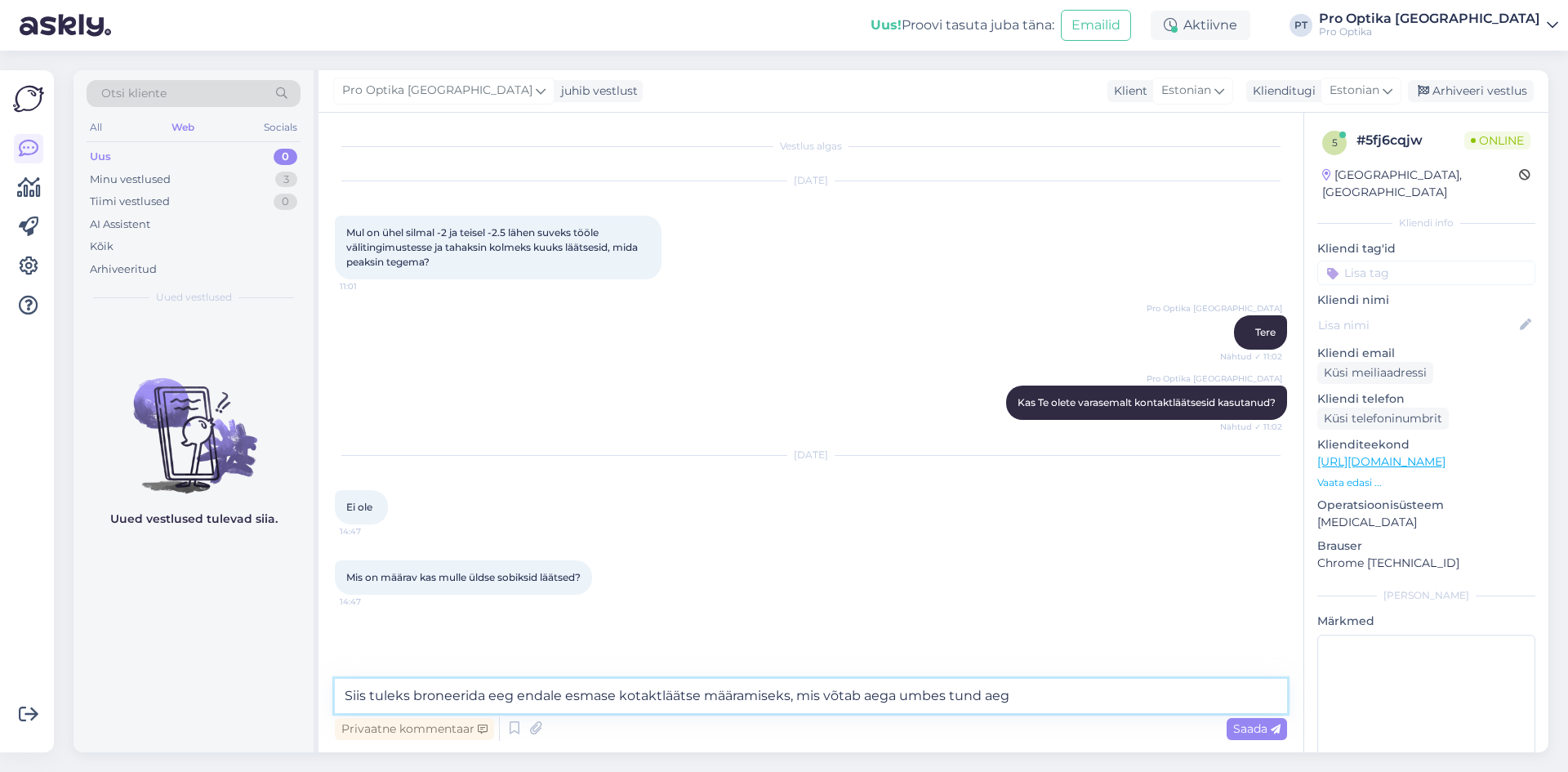
type textarea "Siis tuleks broneerida eeg endale esmase kotaktläätse määramiseks, mis võtab ae…"
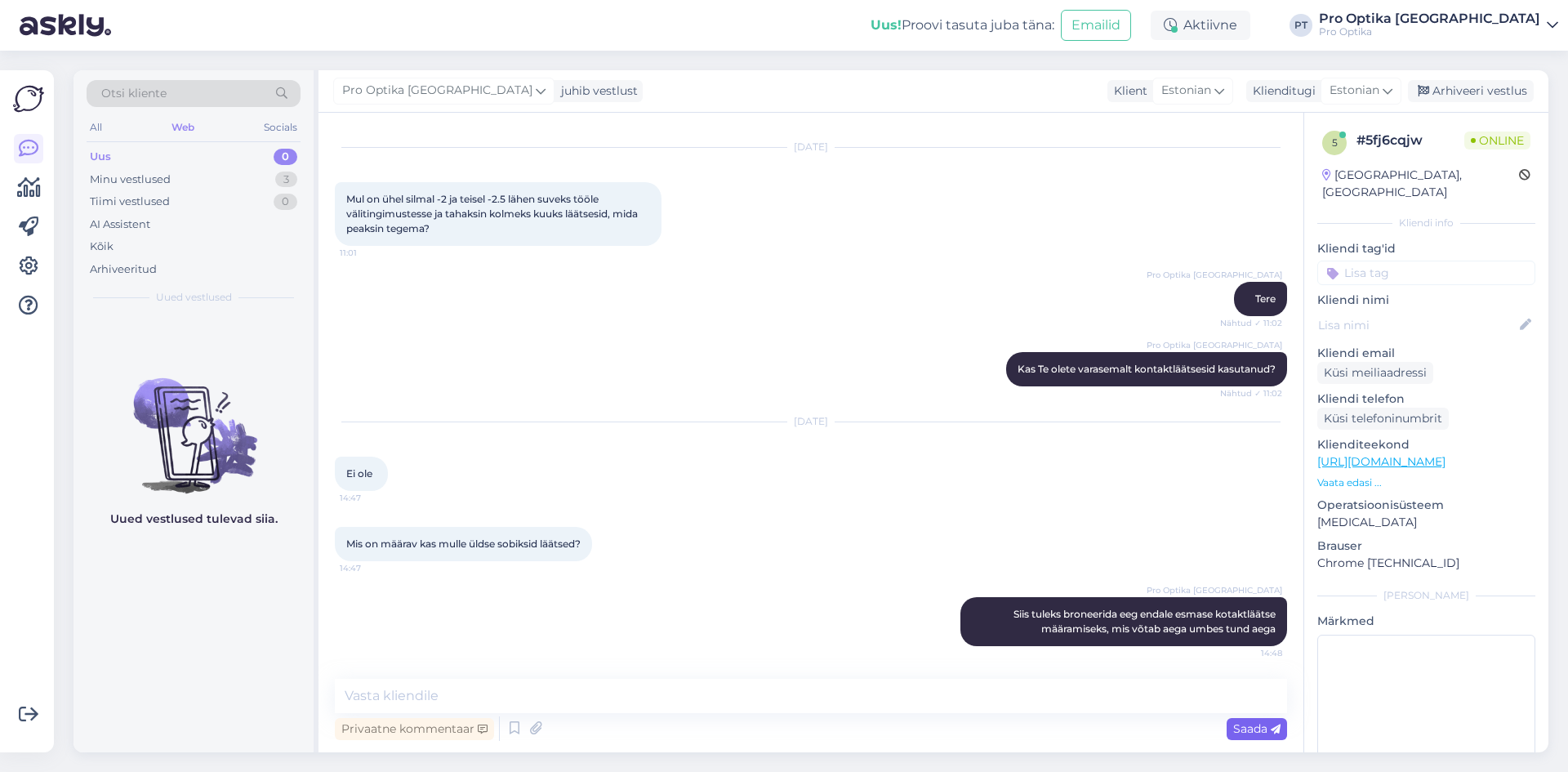
click at [1248, 730] on span "Saada" at bounding box center [1257, 728] width 47 height 15
click at [513, 732] on icon at bounding box center [514, 728] width 20 height 25
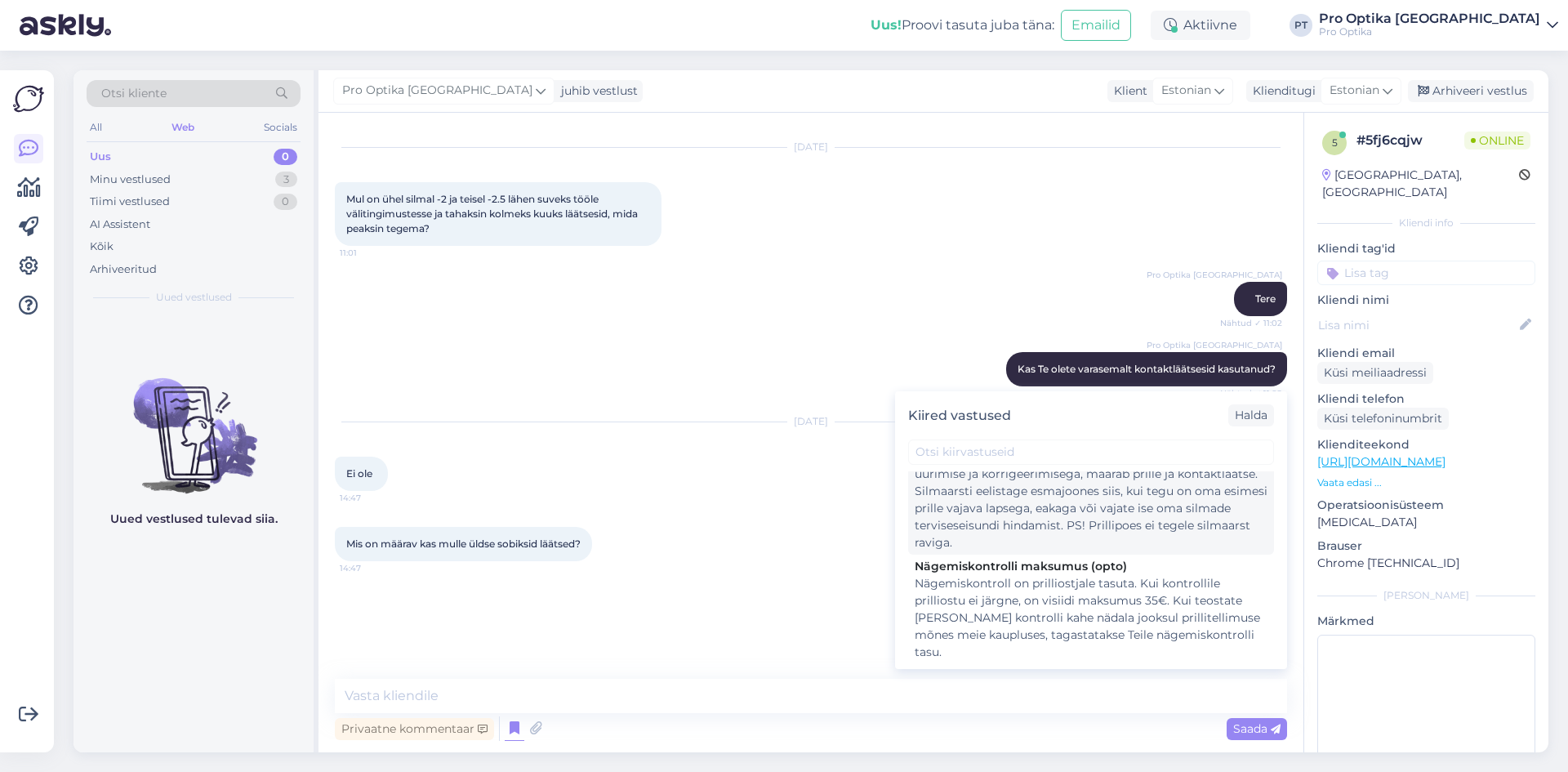
scroll to position [327, 0]
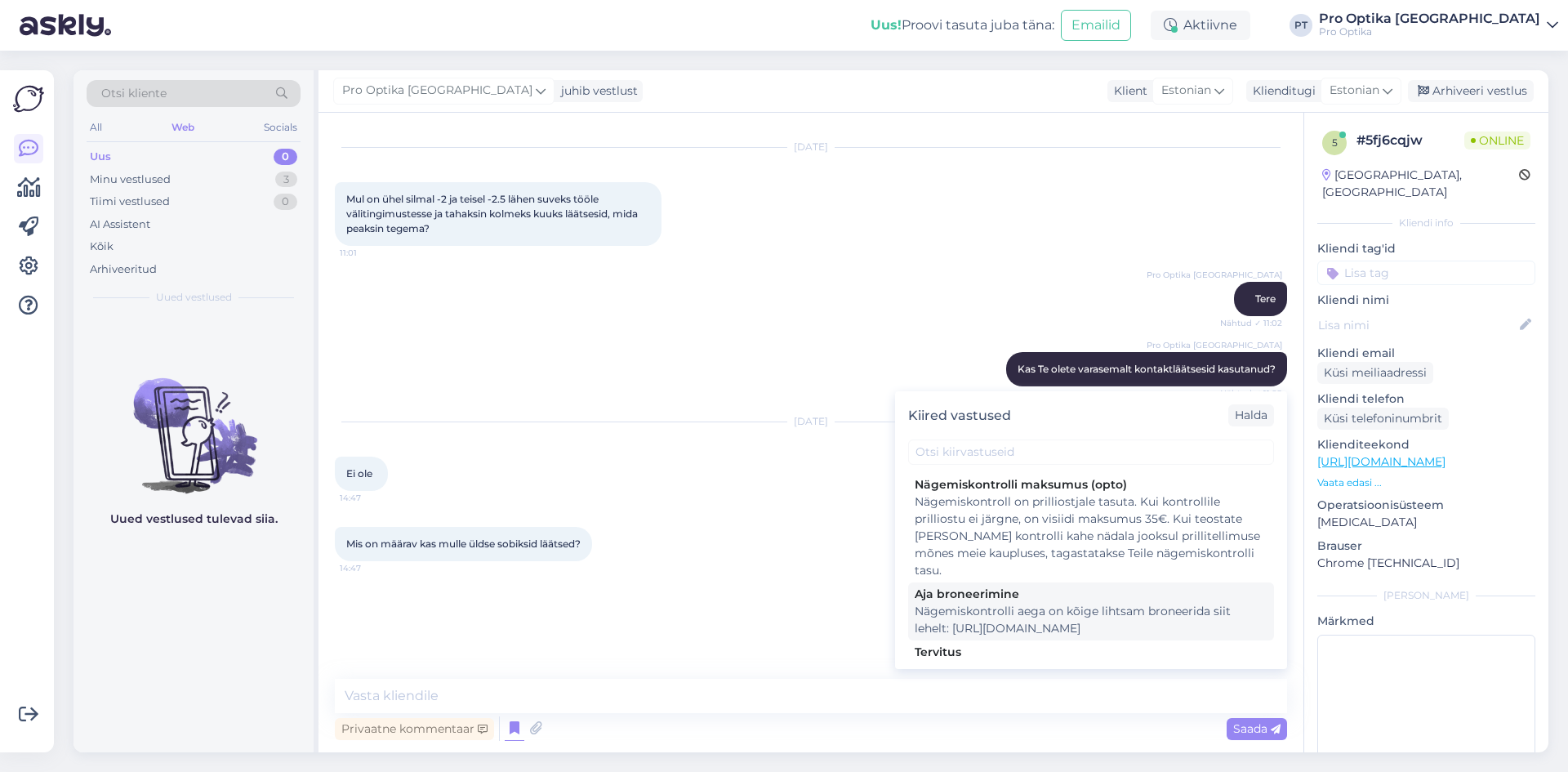
click at [1052, 606] on div "Nägemiskontrolli aega on kõige lihtsam broneerida siit lehelt: [URL][DOMAIN_NAM…" at bounding box center [1091, 620] width 353 height 34
type textarea "Nägemiskontrolli aega on kõige lihtsam broneerida siit lehelt: [URL][DOMAIN_NAM…"
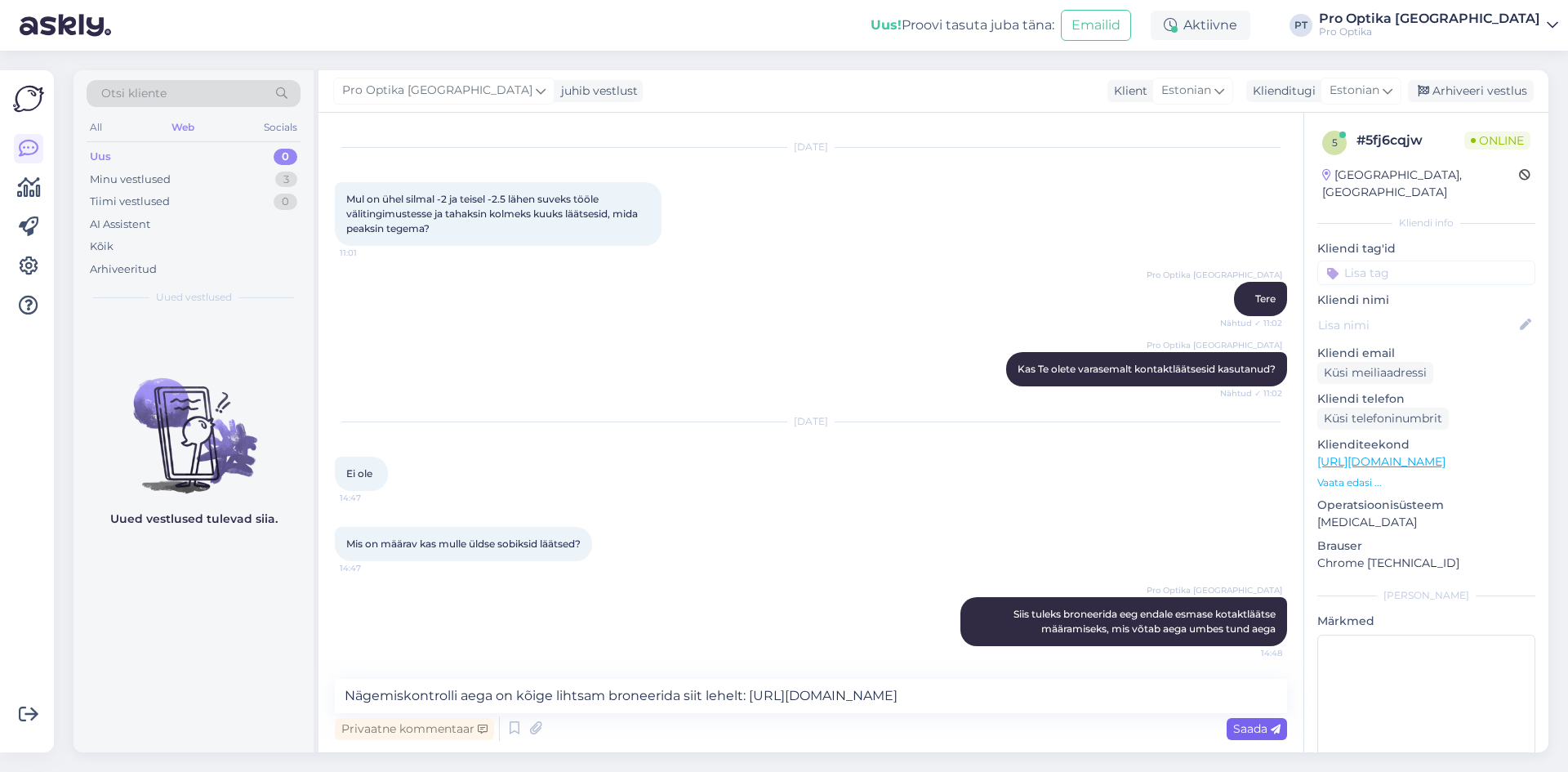
click at [1267, 722] on span "Saada" at bounding box center [1257, 728] width 47 height 15
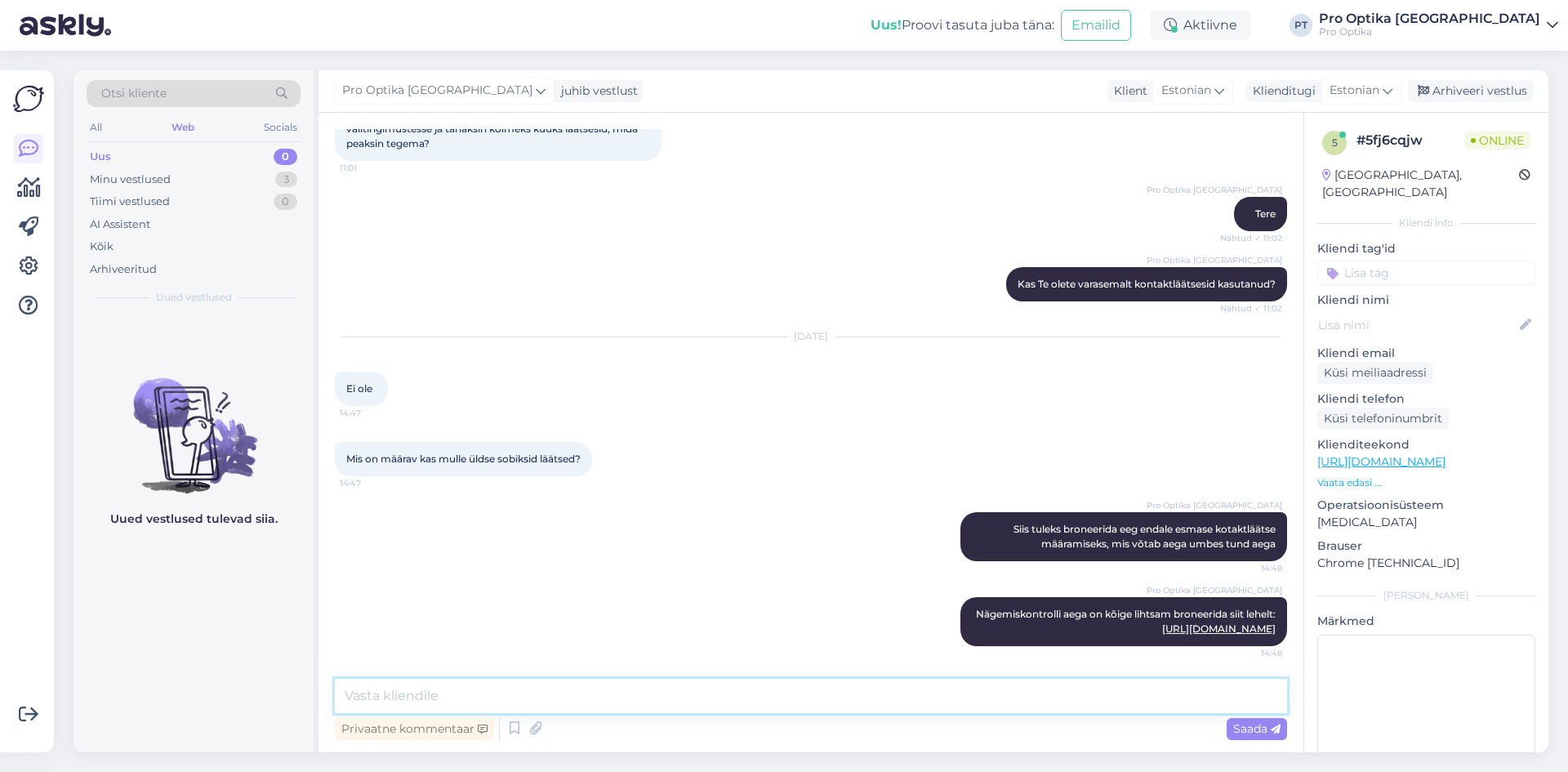
click at [407, 696] on textarea at bounding box center [811, 696] width 952 height 34
click at [363, 699] on textarea "OPtomerist vaatab koha peal kas sobivad, kas silm ei ole liiga kuiv. Samuti õpe…" at bounding box center [811, 696] width 952 height 34
click at [1070, 703] on textarea "Optomerist vaatab koha peal kas sobivad, kas silm ei ole liiga kuiv. Samuti õpe…" at bounding box center [811, 696] width 952 height 34
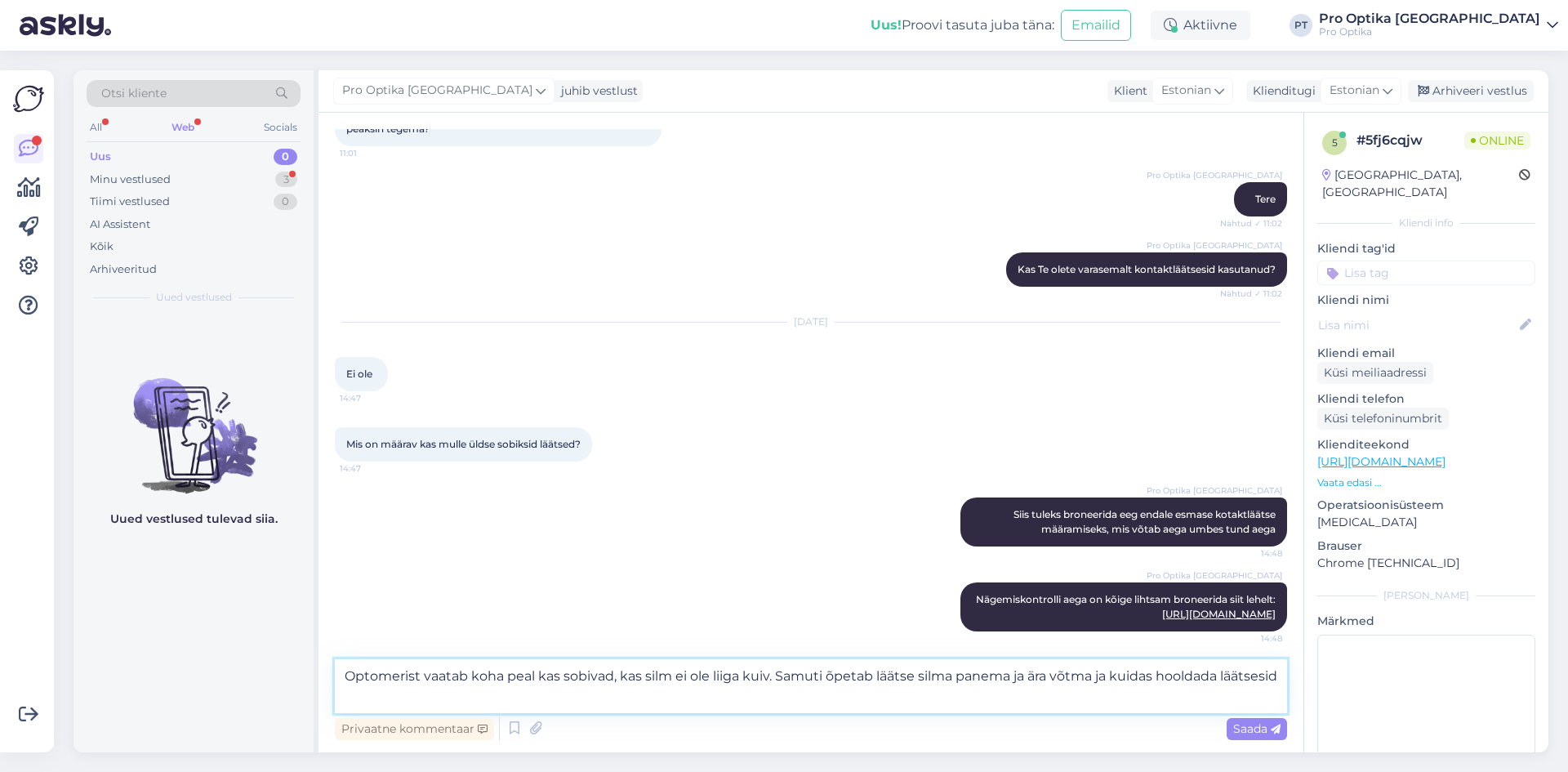
type textarea "Optomerist vaatab koha peal kas sobivad, kas silm ei ole liiga kuiv. Samuti õpe…"
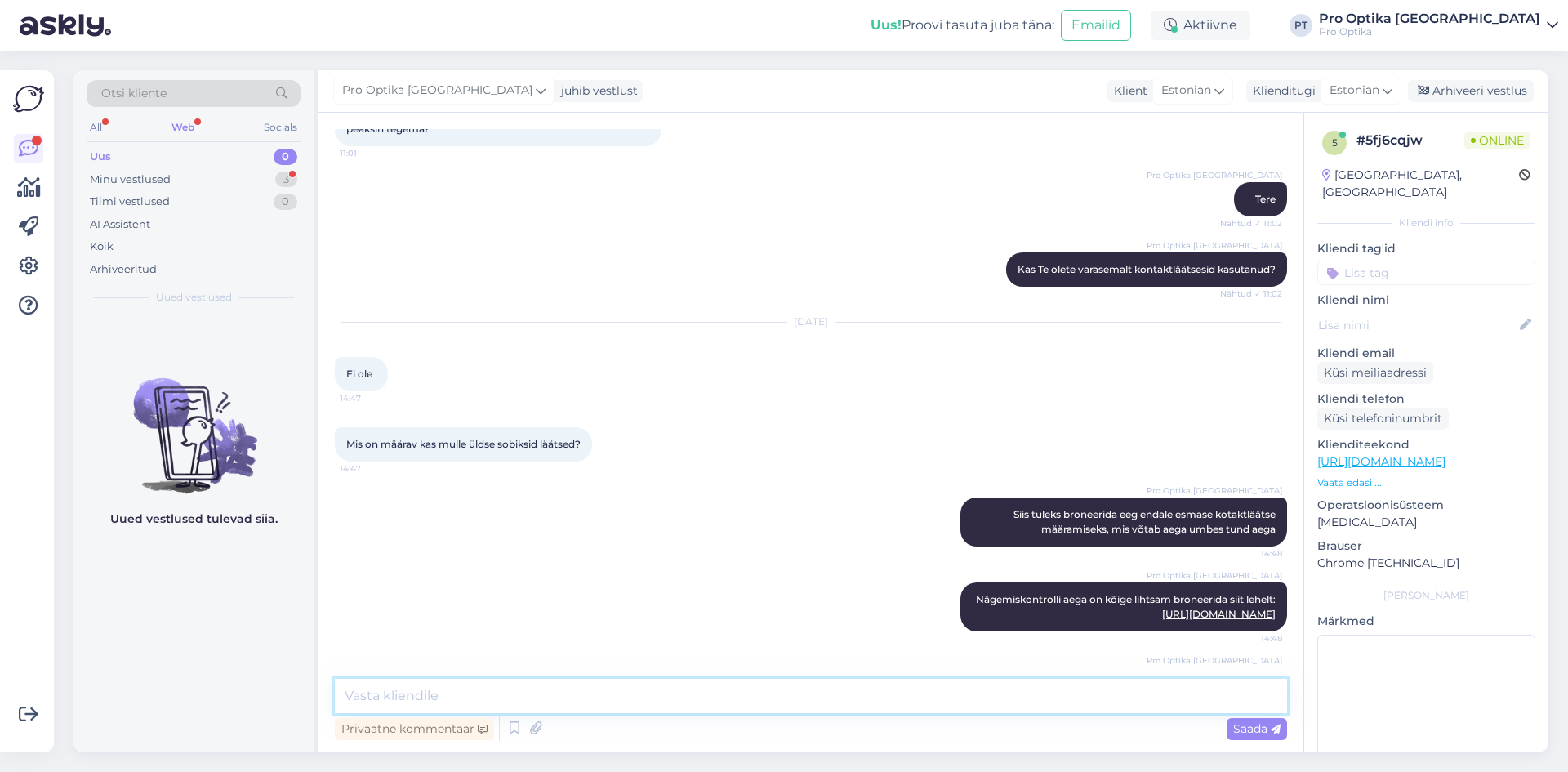
scroll to position [233, 0]
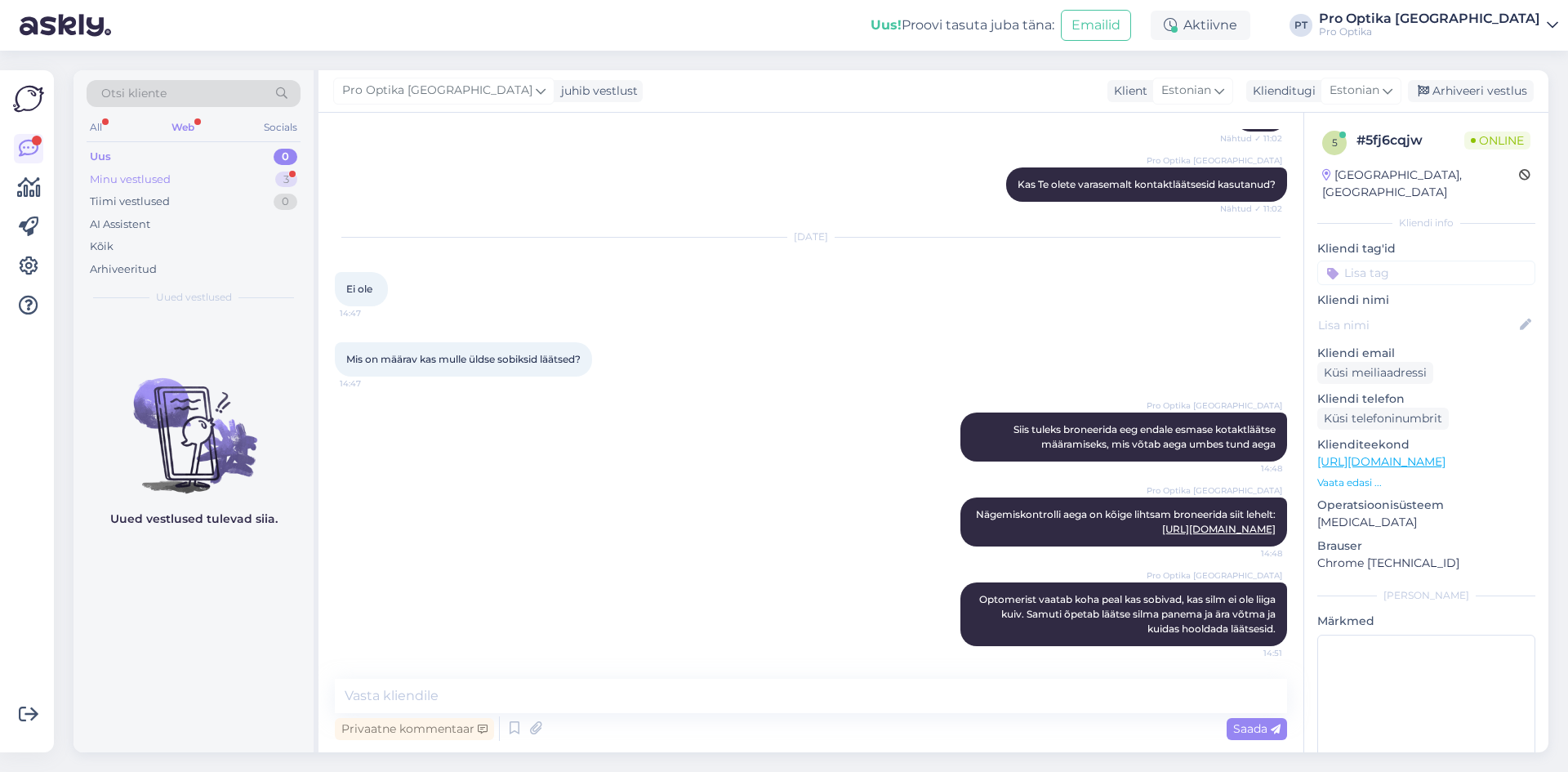
click at [131, 178] on div "Minu vestlused" at bounding box center [130, 180] width 81 height 16
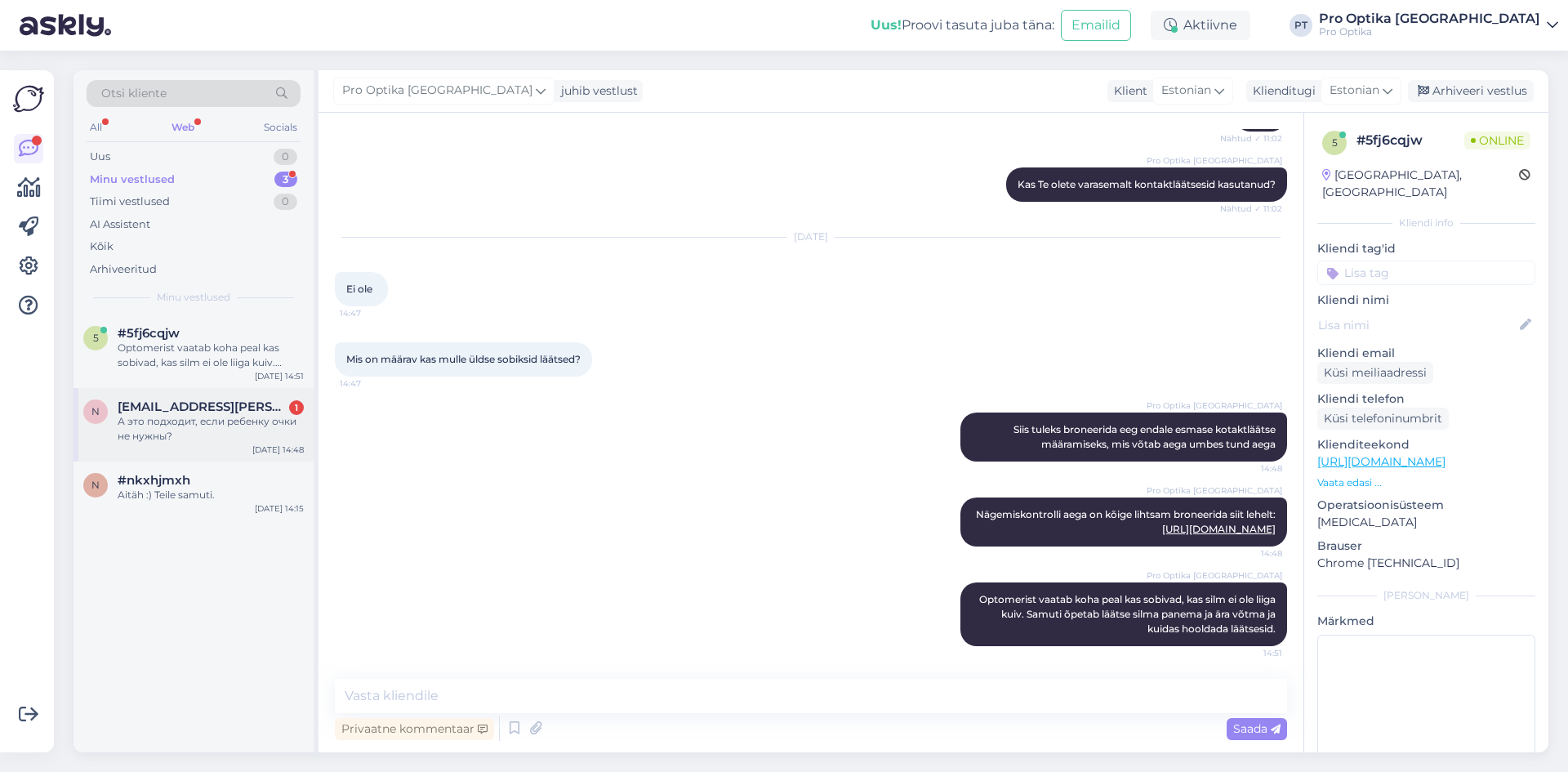
click at [210, 423] on div "А это подходит, если ребенку очки не нужны?" at bounding box center [211, 428] width 186 height 29
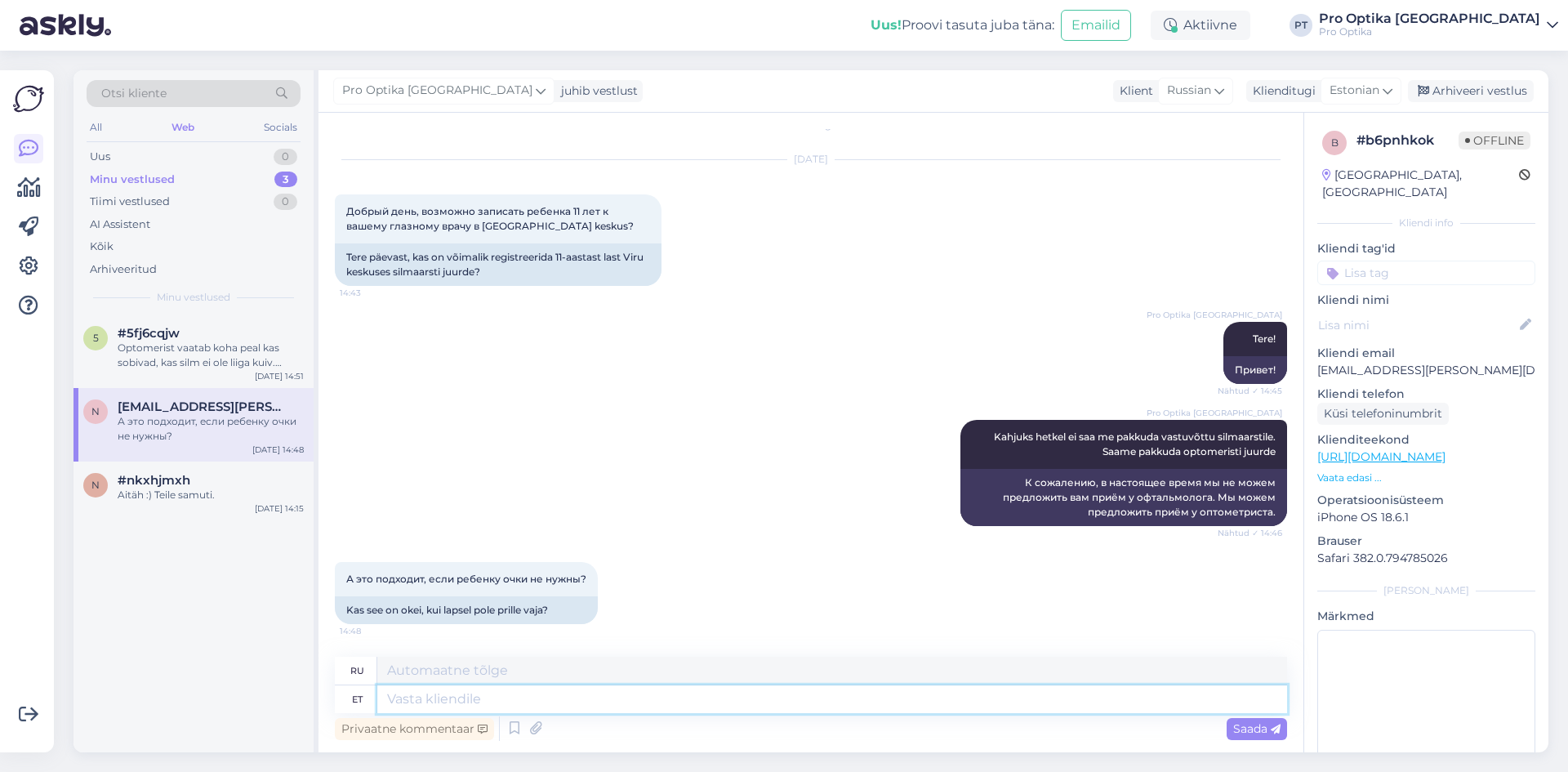
click at [500, 704] on textarea at bounding box center [832, 699] width 910 height 27
type textarea "Ikka"
type textarea "Все еще"
type textarea "Ikka on"
type textarea "Все еще есть"
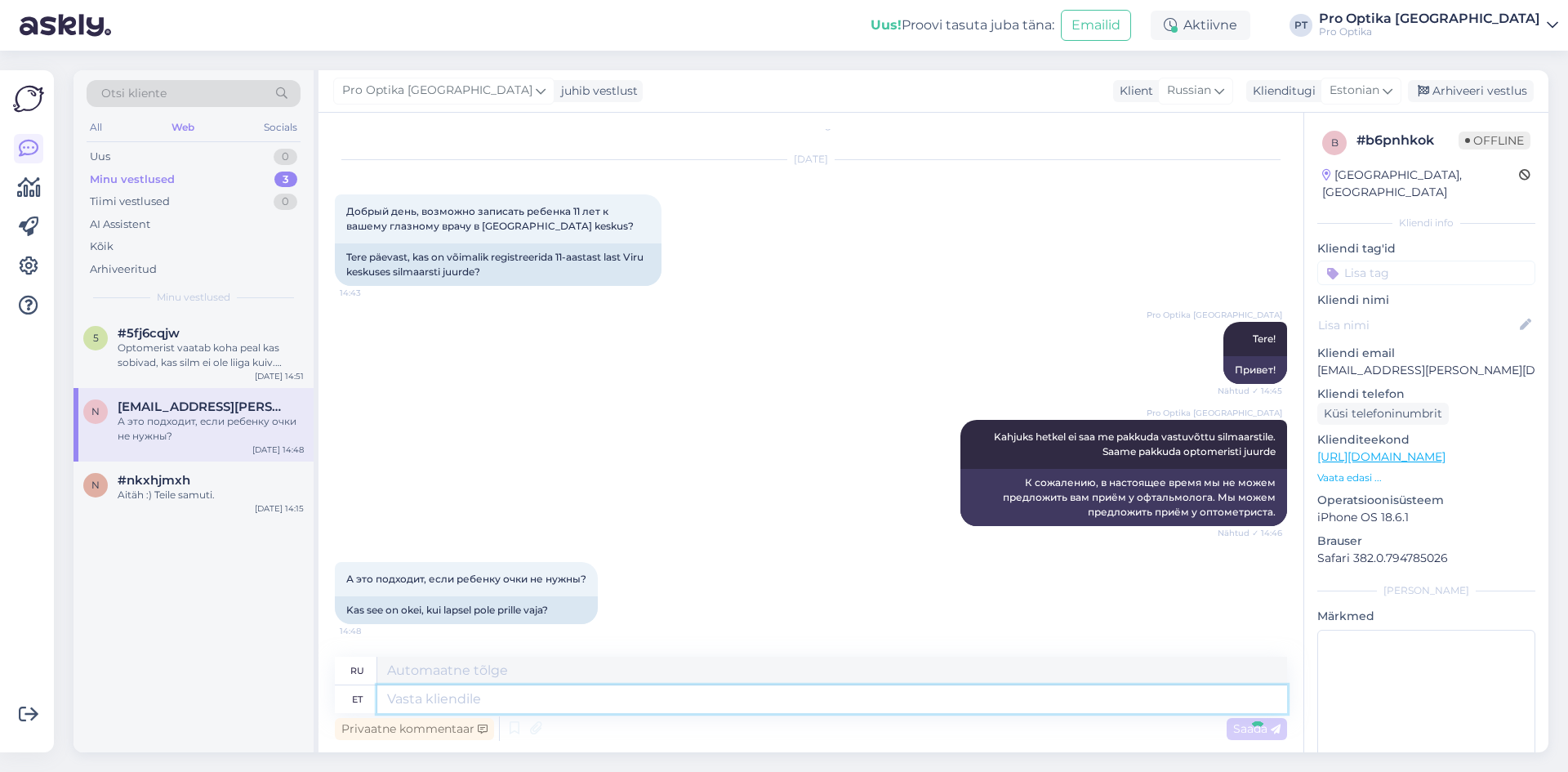
scroll to position [119, 0]
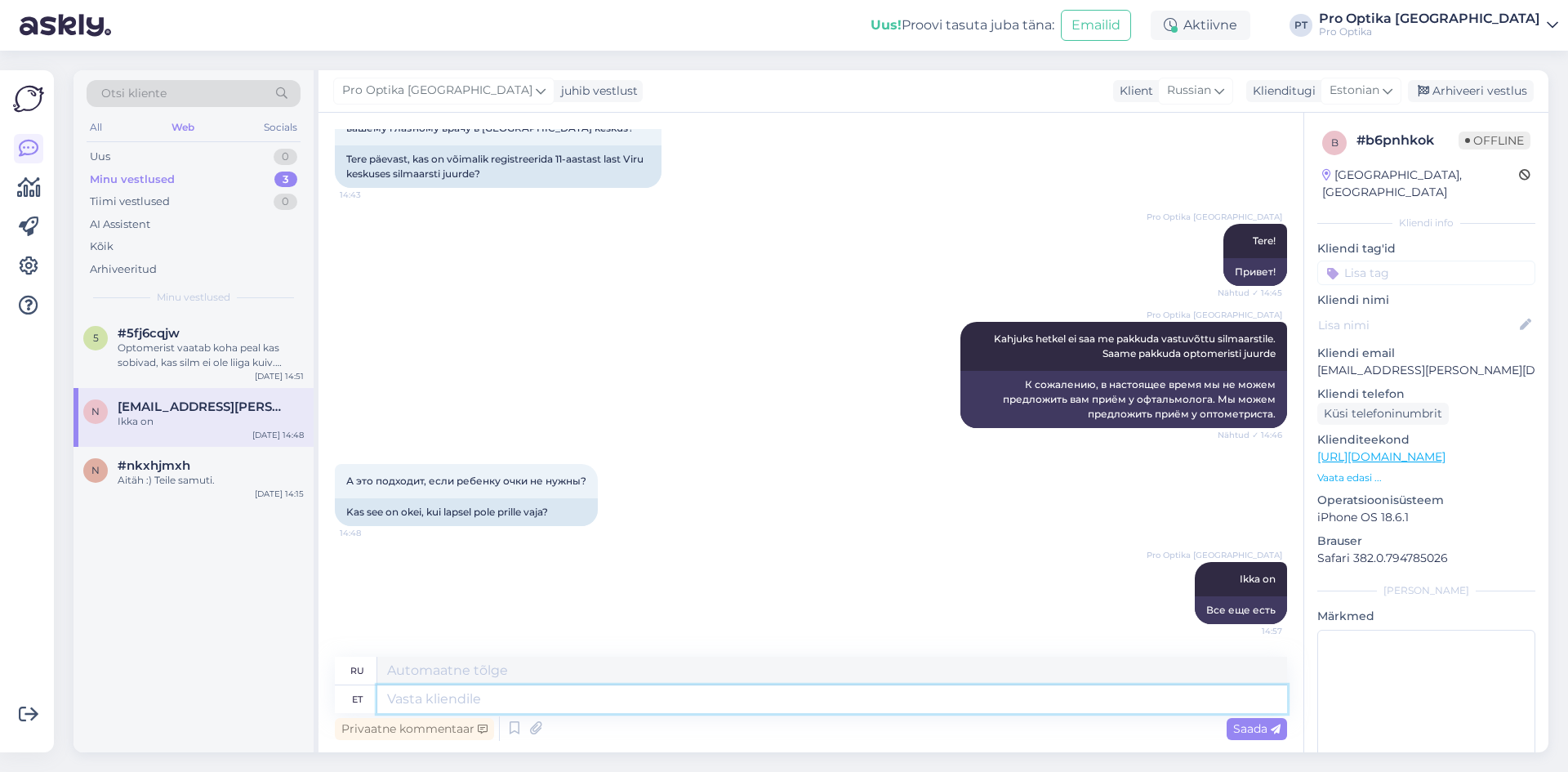
click at [462, 702] on textarea at bounding box center [832, 699] width 910 height 27
type textarea "See"
type textarea "Этот"
type textarea "See on"
type textarea "Это"
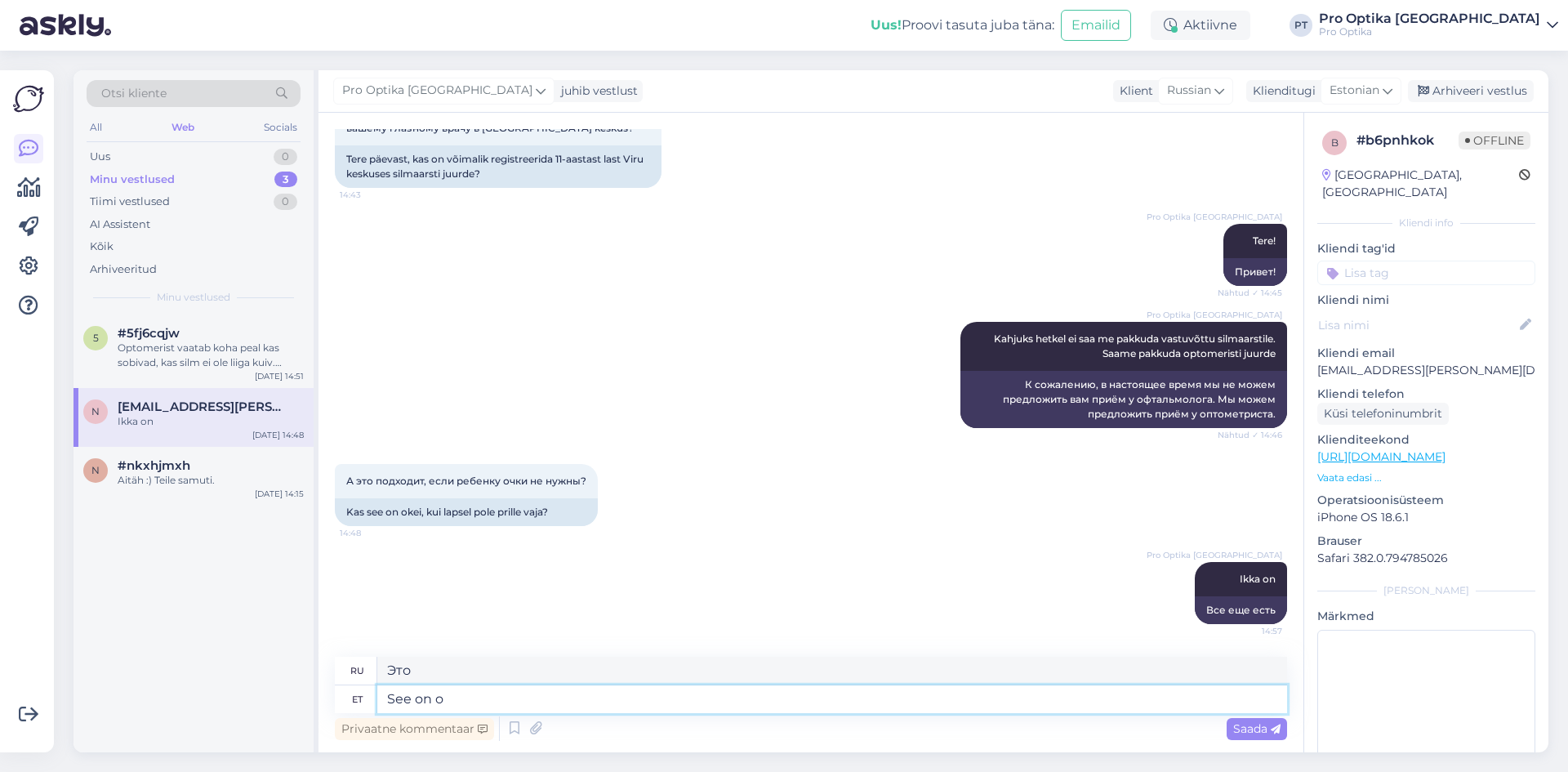
type textarea "See on ok"
type textarea "Вот и все."
type textarea "See on oke"
type textarea "Это нормально."
type textarea "See on okey"
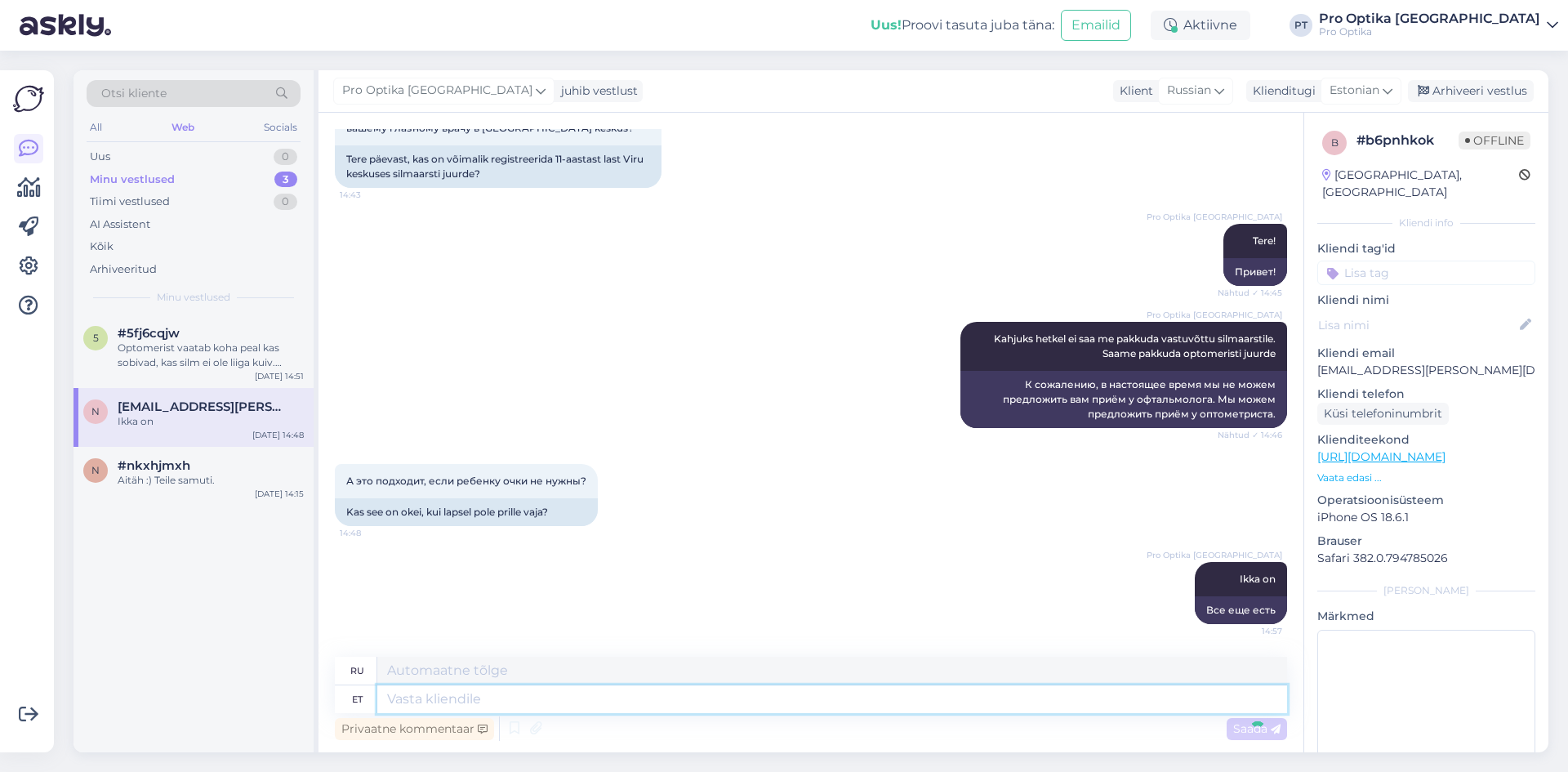
scroll to position [217, 0]
